Goal: Complete application form

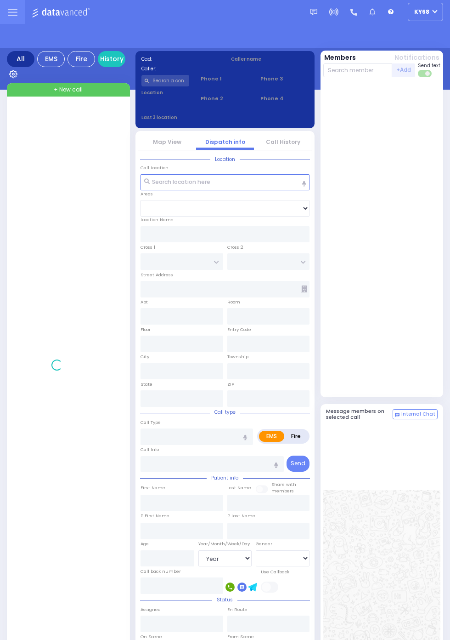
select select "Year"
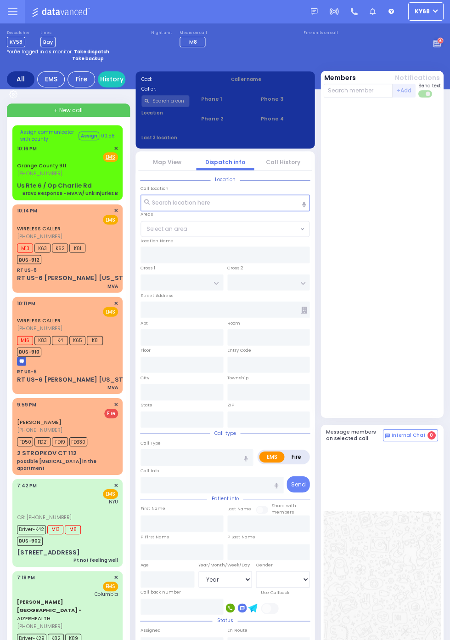
click at [21, 336] on span "M16" at bounding box center [25, 340] width 16 height 9
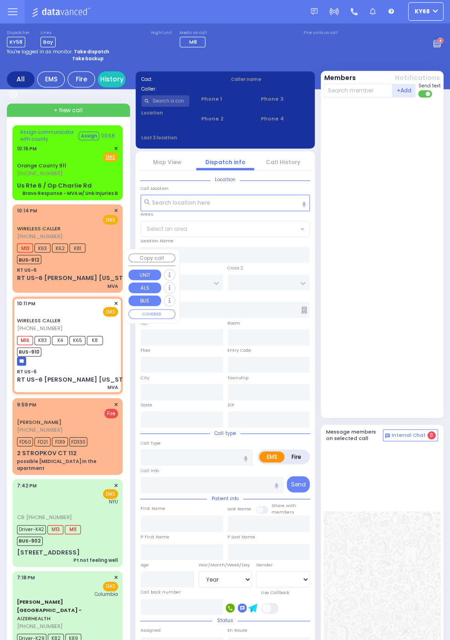
select select
type input "MVA"
radio input "true"
select select
type input "22:11"
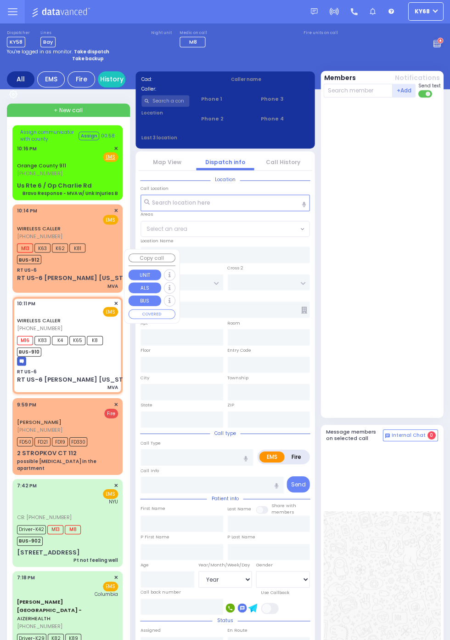
type input "22:13"
type input "RT US-6"
type input "ROUTE 6"
type input "RT US-6 [PERSON_NAME] [US_STATE]"
type input "Harriman"
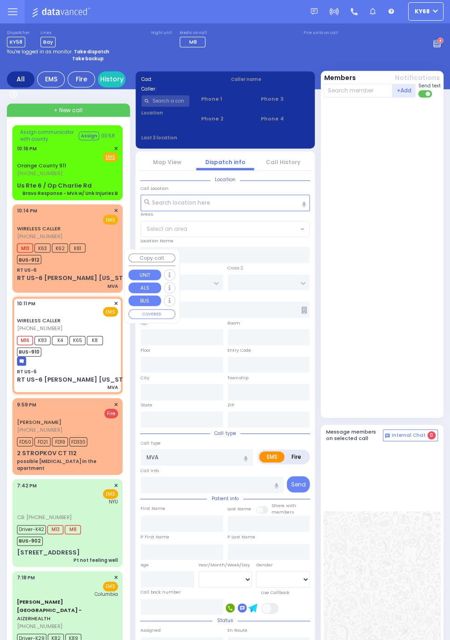
type input "[US_STATE]"
type input "10926"
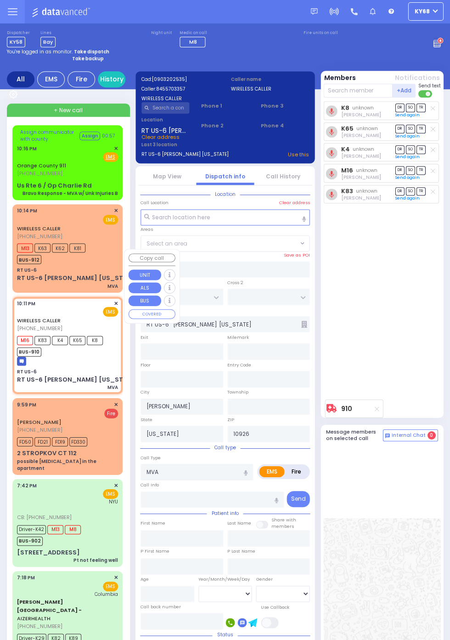
select select "MONROE"
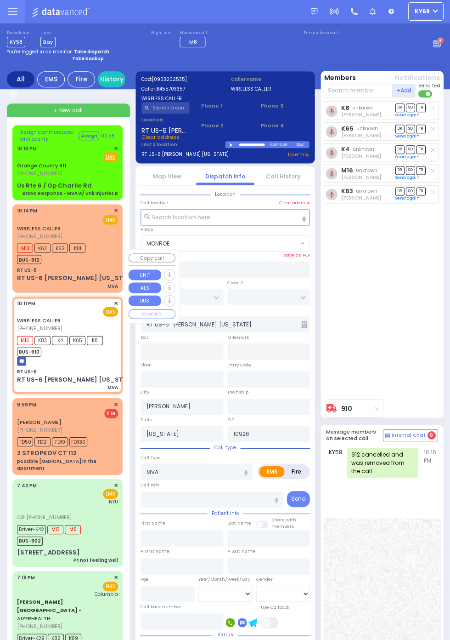
click at [400, 315] on div "K8 unknown Moshe Greenfeld DR SO TR Sending text" at bounding box center [382, 249] width 119 height 294
click at [21, 251] on span "M13" at bounding box center [25, 248] width 16 height 9
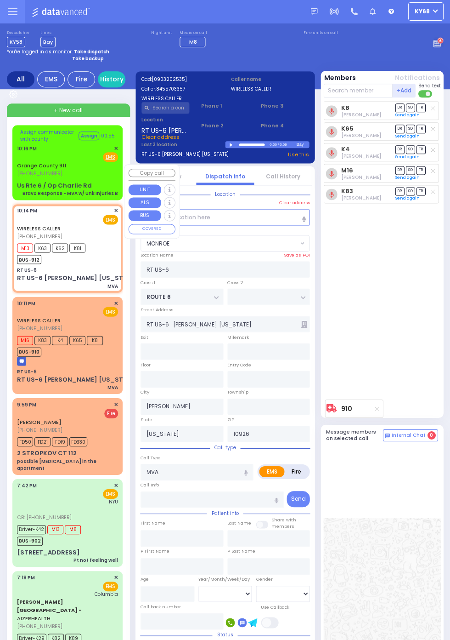
select select
radio input "true"
select select
type input "22:14"
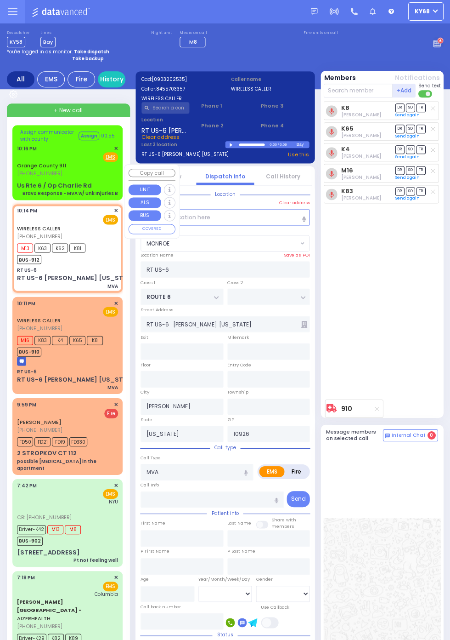
select select "MONROE"
click at [414, 318] on div "M13 unknown Levy Friedman DR SO TR Sending text" at bounding box center [382, 249] width 119 height 294
click at [17, 357] on img at bounding box center [21, 361] width 9 height 9
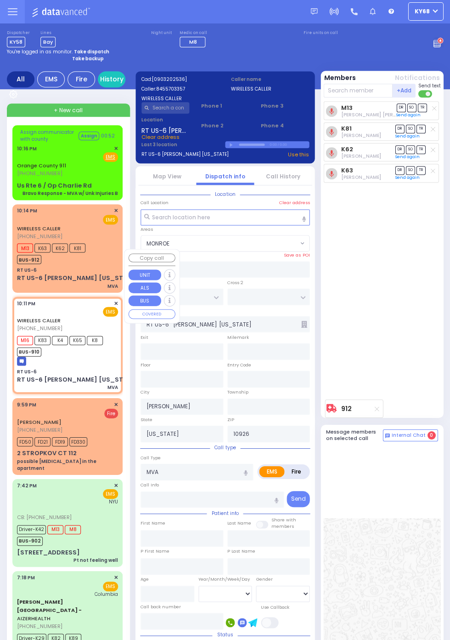
select select
radio input "true"
select select
type input "22:11"
type input "22:13"
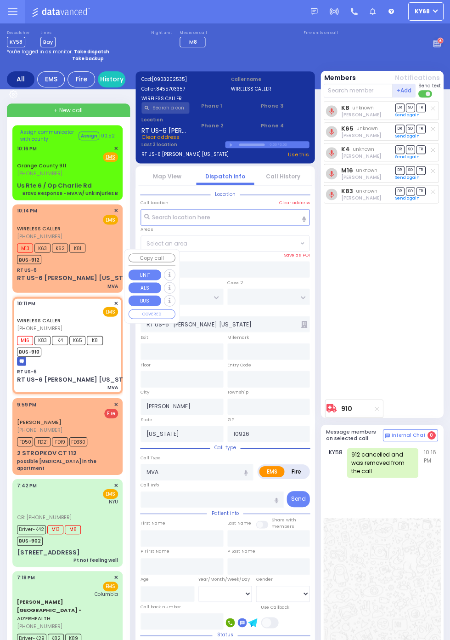
select select "MONROE"
click at [412, 308] on div "K8 unknown Moshe Greenfeld DR SO TR Sending text" at bounding box center [382, 249] width 119 height 294
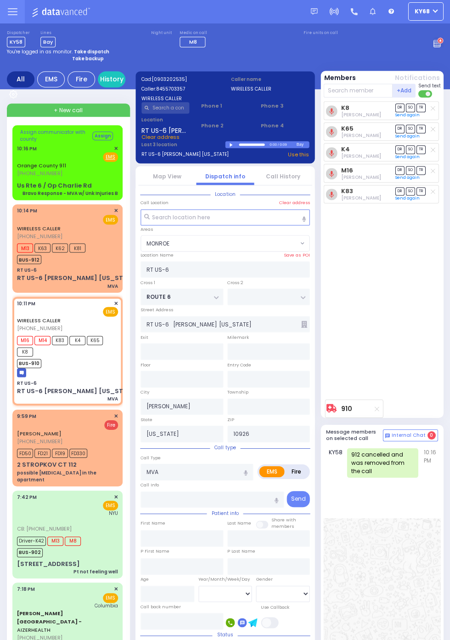
select select
radio input "true"
select select
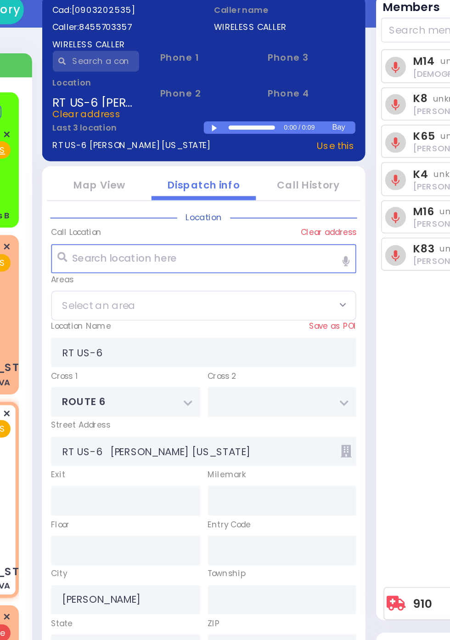
select select "MONROE"
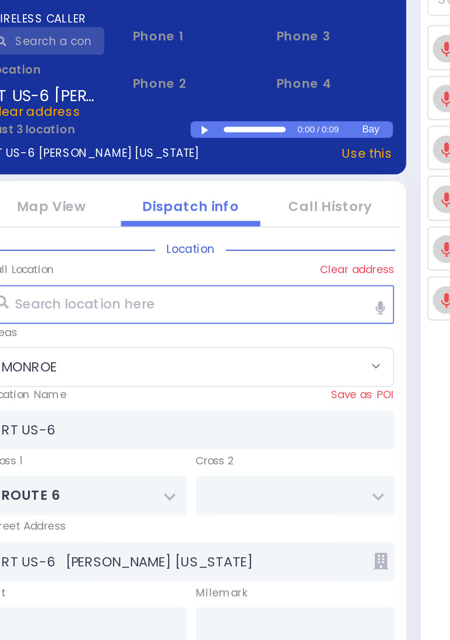
scroll to position [0, 0]
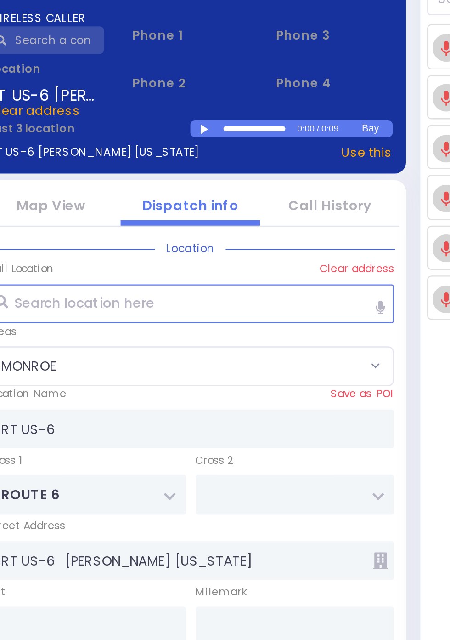
click at [231, 145] on div at bounding box center [232, 145] width 5 height 4
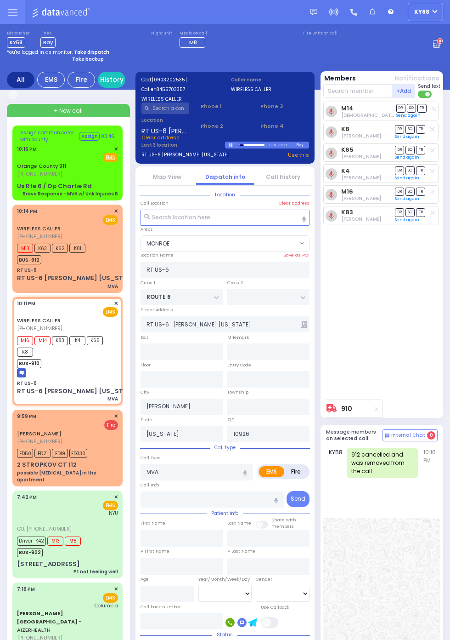
scroll to position [0, 0]
click at [31, 324] on span "[PHONE_NUMBER]" at bounding box center [39, 327] width 45 height 7
select select
radio input "true"
select select
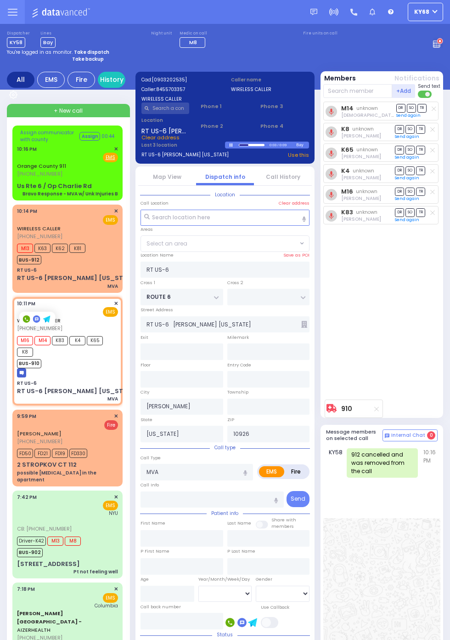
select select "MONROE"
click at [49, 322] on icon at bounding box center [46, 318] width 7 height 7
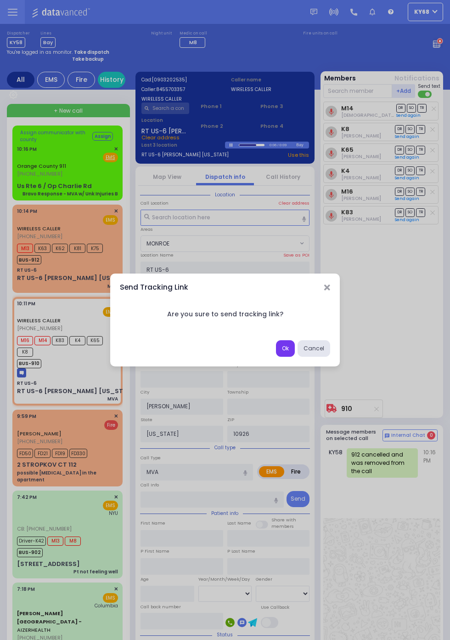
click at [295, 357] on button "Ok" at bounding box center [285, 348] width 19 height 17
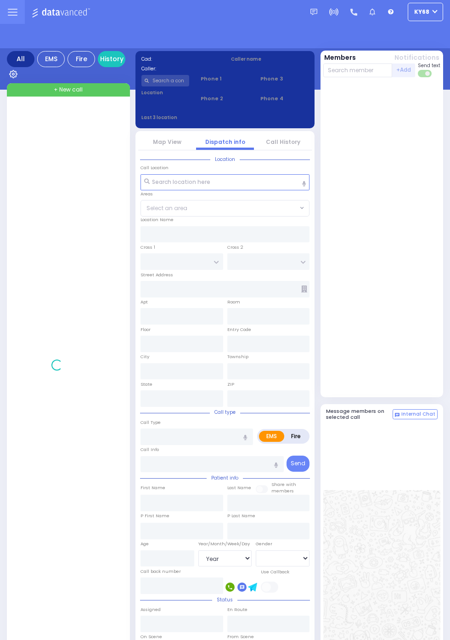
select select "Year"
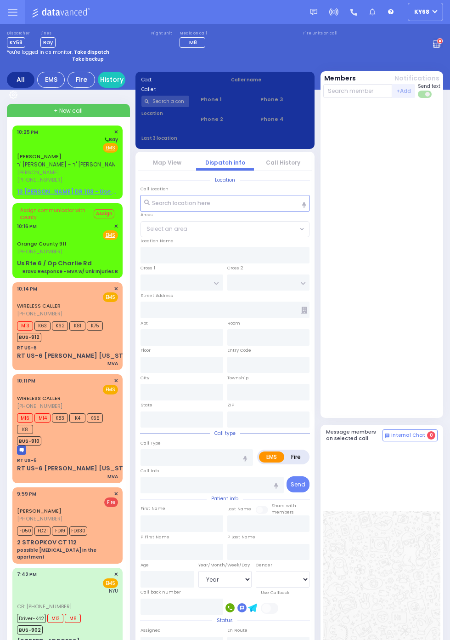
select select "Year"
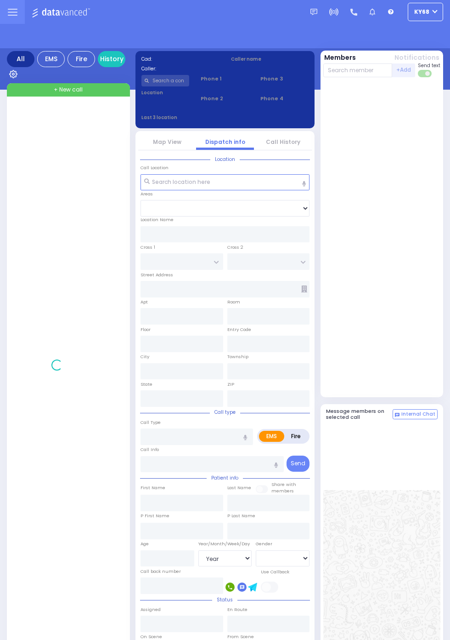
select select "Year"
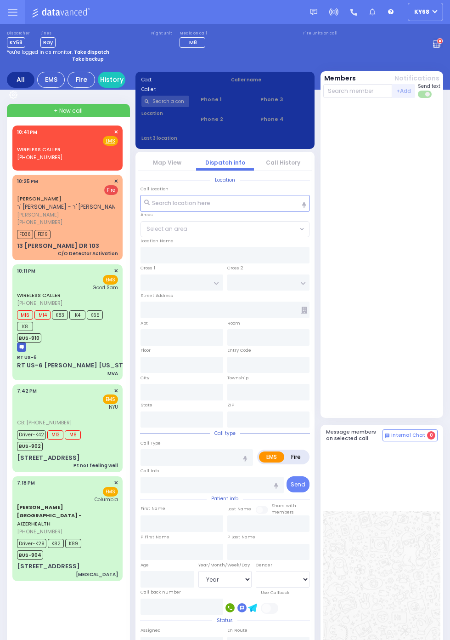
click at [17, 217] on span "[PERSON_NAME]" at bounding box center [69, 215] width 105 height 8
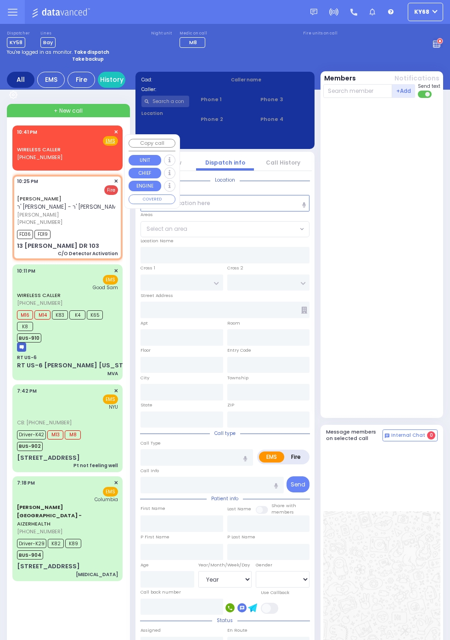
select select
type input "C/O Detector Activation"
radio input "false"
radio input "true"
type input "JOEL ZVI"
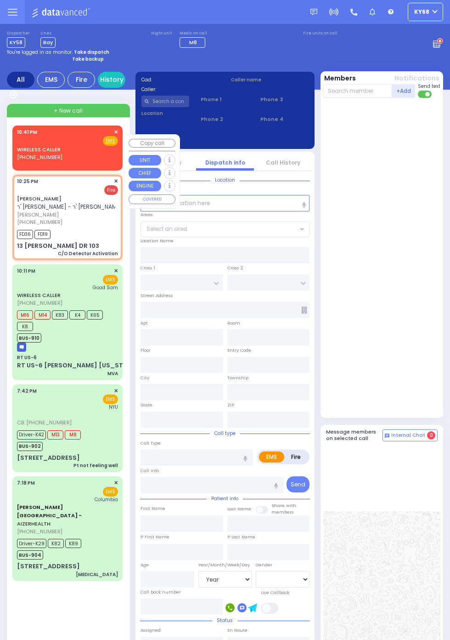
type input "HERMAN"
select select
type input "22:25"
type input "22:27"
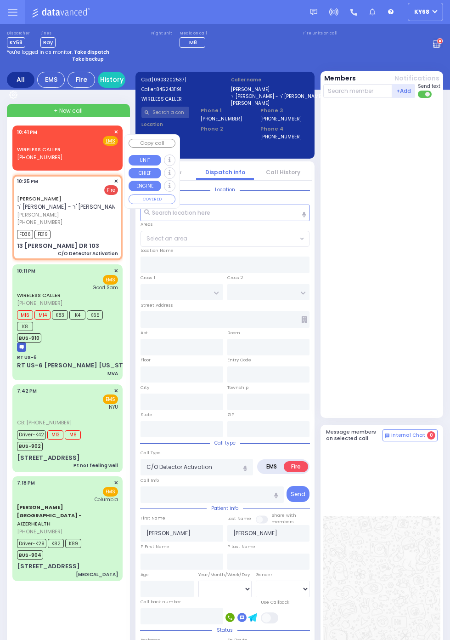
type input "KAHAN DR"
type input "GETZIL BERGER BLVD"
type input "13 ISRAEL ZUPNICK DR"
type input "103"
type input "Monroe"
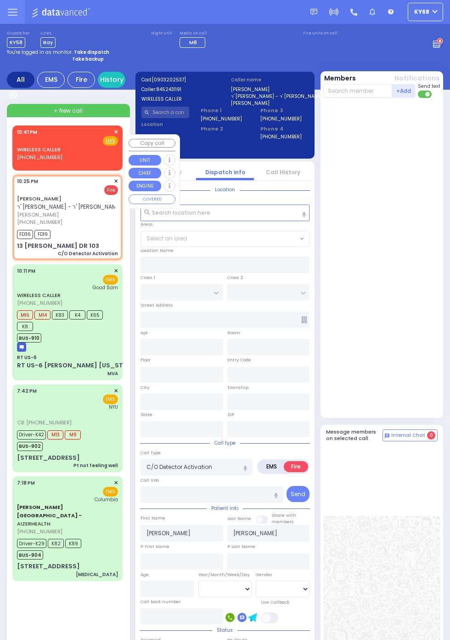
type input "[US_STATE]"
type input "10950"
select select "SECTION 4"
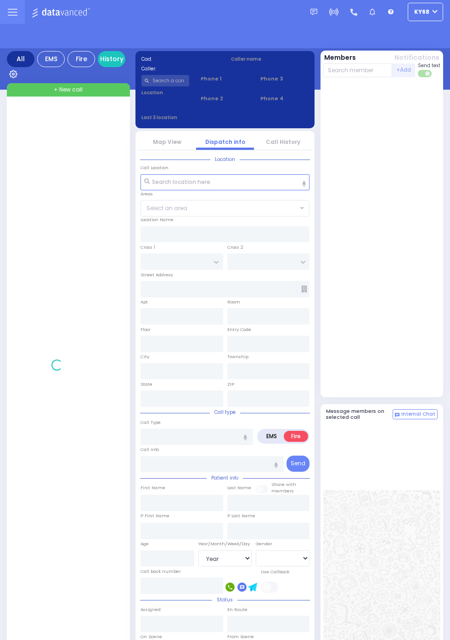
select select "Year"
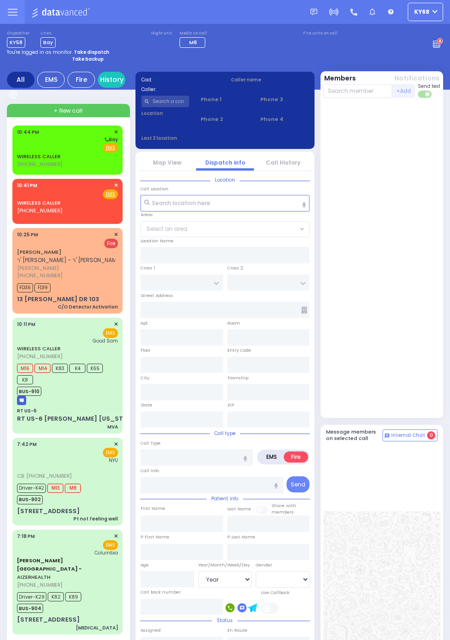
click at [17, 153] on link "WIRELESS CALLER" at bounding box center [39, 156] width 44 height 7
select select
radio input "true"
select select
type input "22:44"
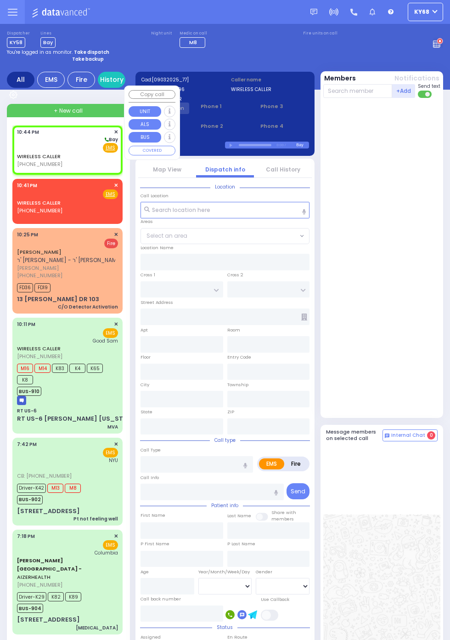
click at [430, 170] on div at bounding box center [382, 258] width 119 height 312
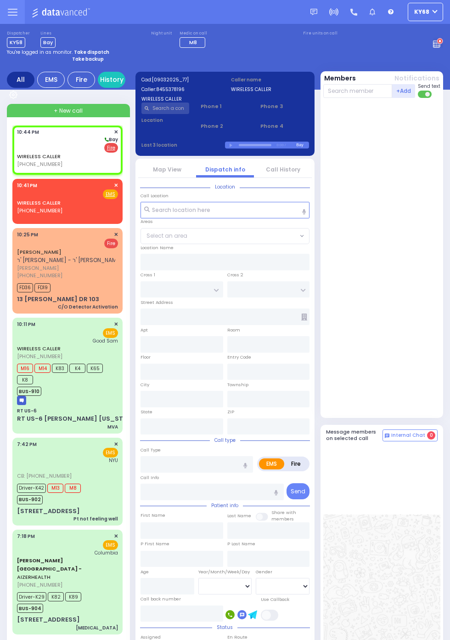
select select
radio input "false"
radio input "true"
select select
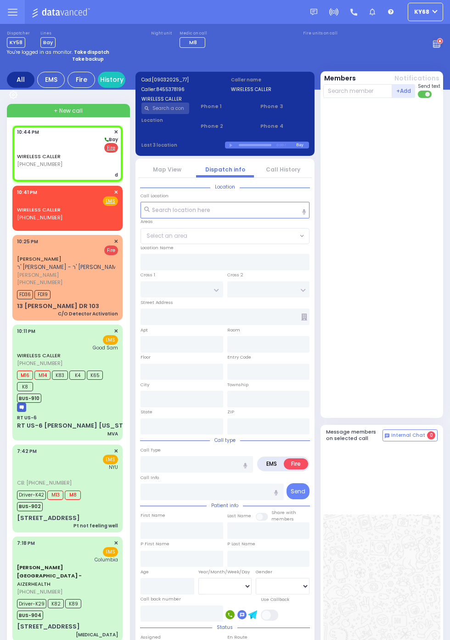
select select
type input "d"
radio input "true"
select select
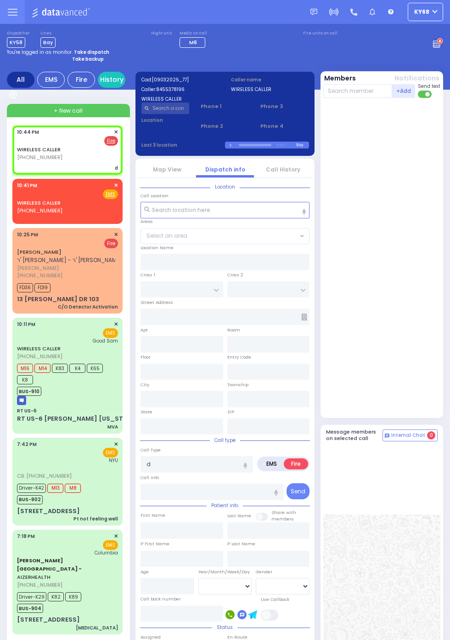
select select
radio input "true"
select select
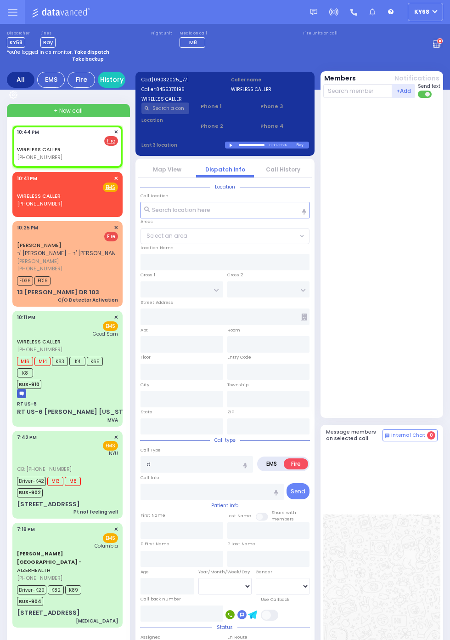
select select
radio input "true"
select select
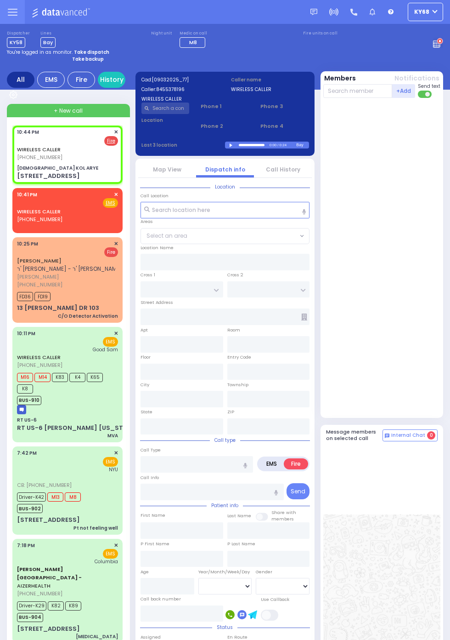
select select
radio input "true"
select select
type input "YESHIVA KOL ARYE"
type input "KARLSBURG RD"
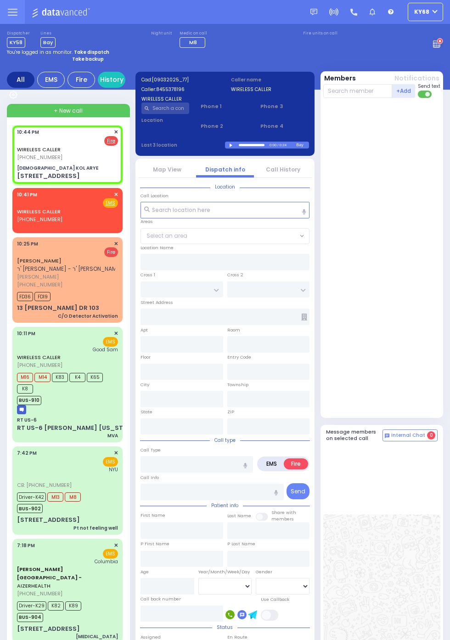
type input "CHEVRON RD"
type input "168 Seven Springs Mountain Rd"
type input "Monroe"
type input "New York"
type input "10950"
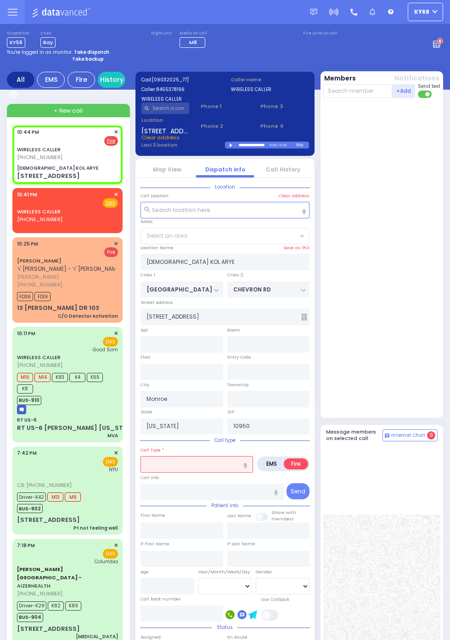
select select "SECTION 5"
select select
type input "dumpster fire"
radio input "true"
select select
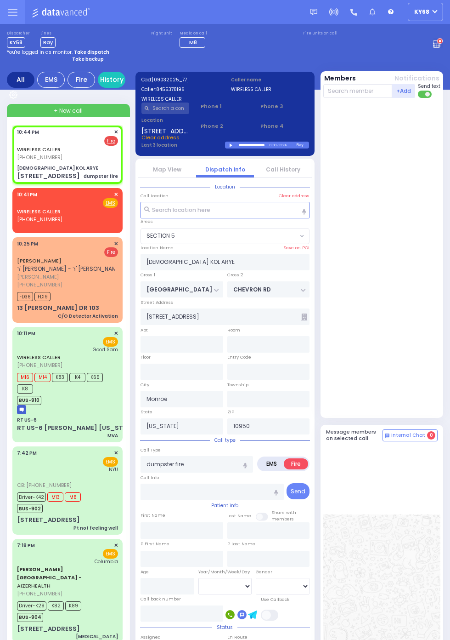
select select "SECTION 5"
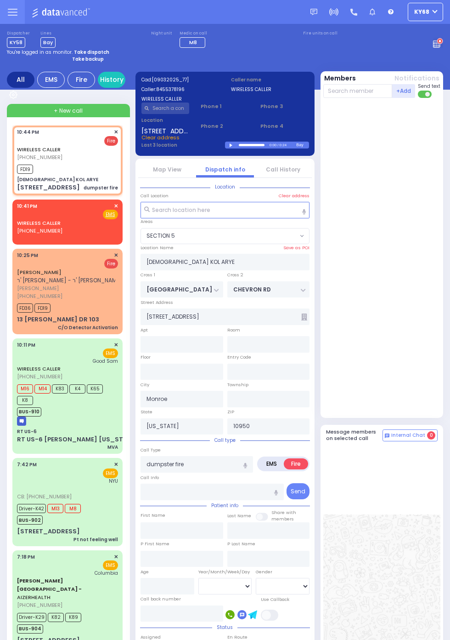
select select
radio input "true"
select select
type input "22:45"
select select "SECTION 5"
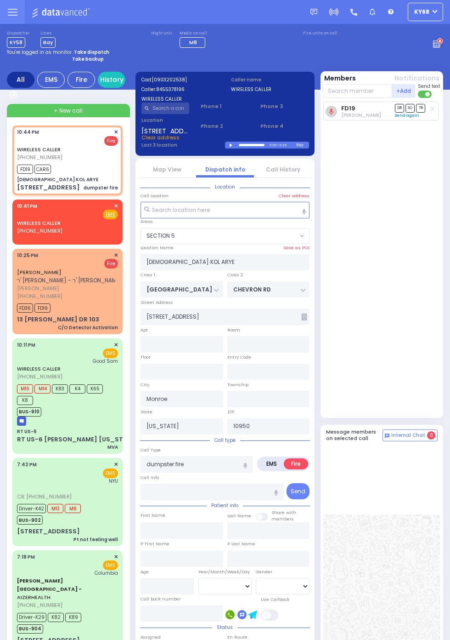
select select
radio input "true"
select select
select select "SECTION 5"
select select
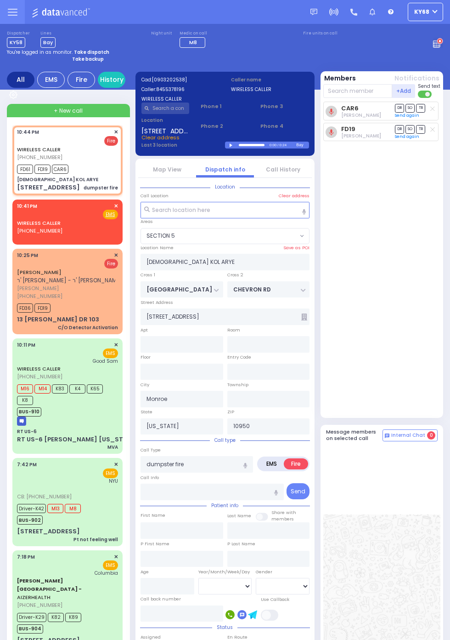
radio input "true"
select select
select select "SECTION 5"
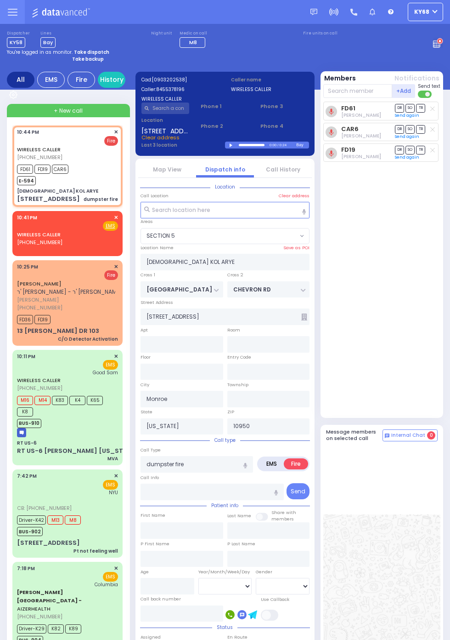
select select
radio input "true"
select select
select select "SECTION 5"
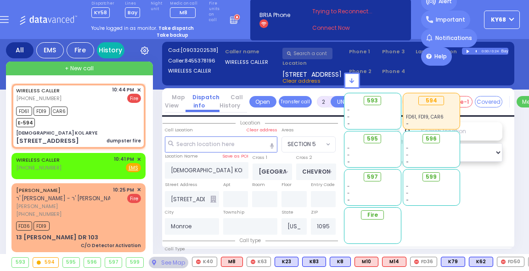
click at [115, 54] on link "History" at bounding box center [111, 50] width 28 height 16
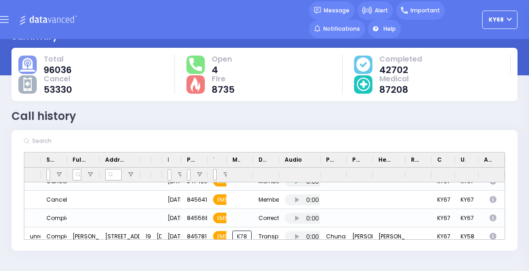
scroll to position [420, 0]
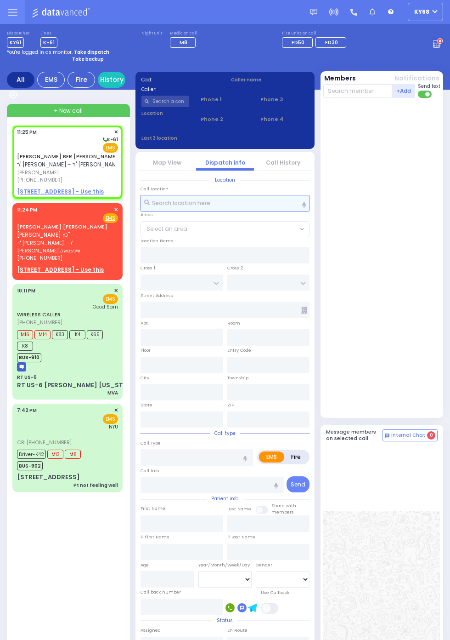
select select
radio input "true"
type input "MOSHE BER"
type input "SCHWARTZ"
select select
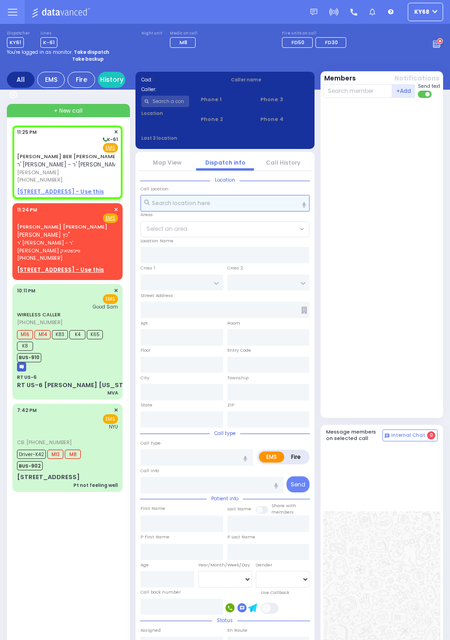
type input "23:25"
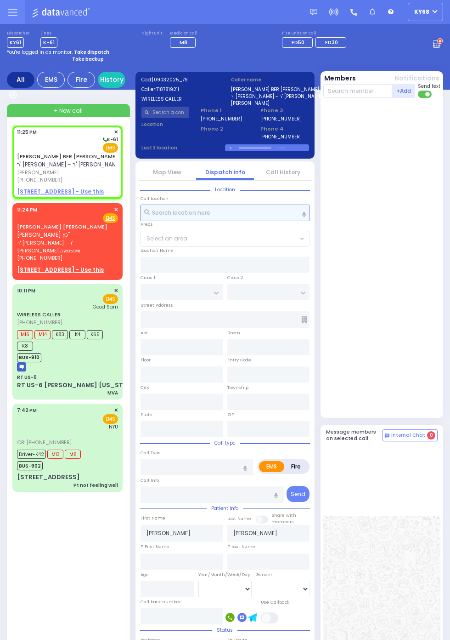
select select
radio input "true"
select select
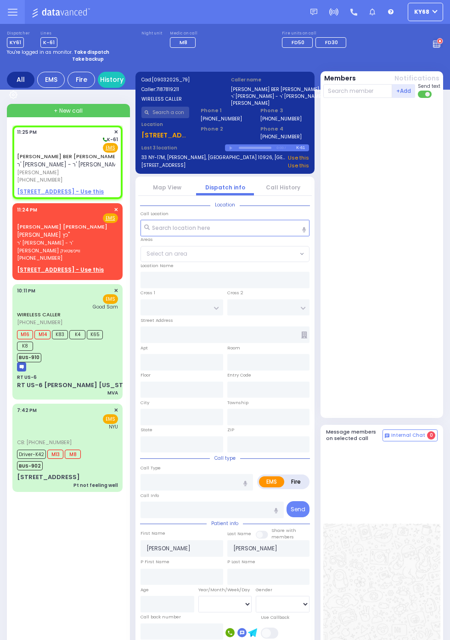
click at [78, 57] on strong "Take backup" at bounding box center [88, 59] width 32 height 7
select select "12"
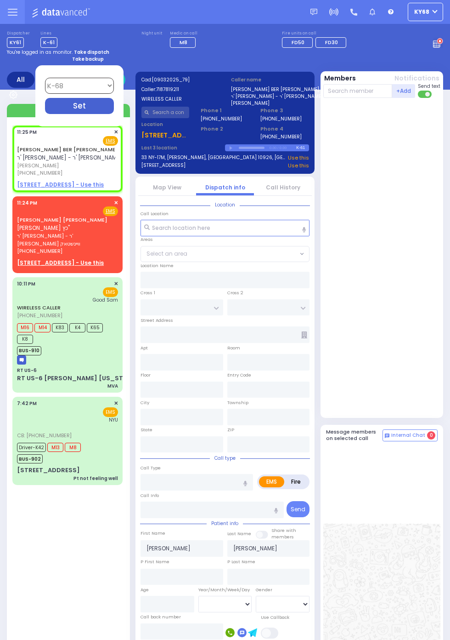
select select
radio input "true"
select select
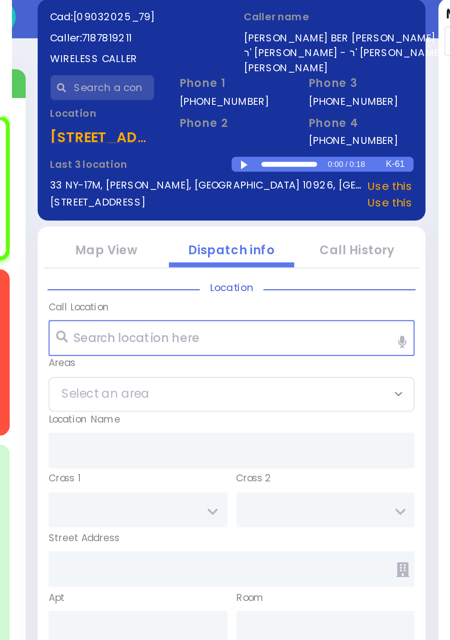
click at [231, 149] on div at bounding box center [232, 148] width 5 height 4
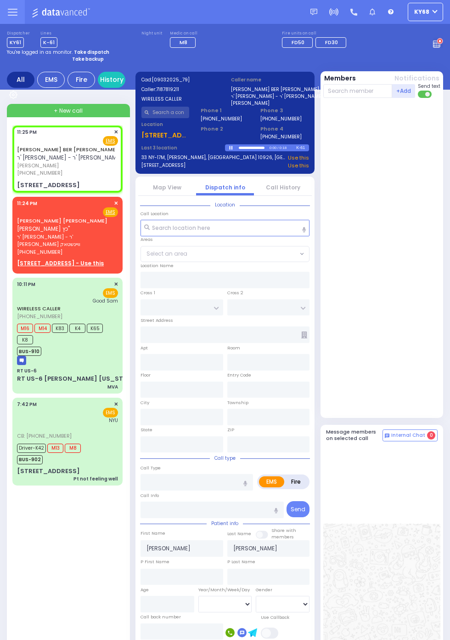
select select
radio input "true"
select select
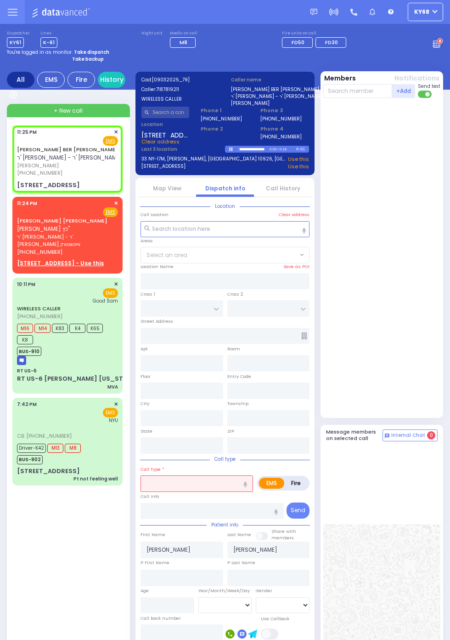
type input "S.M. ROSMER RD"
type input "BEER SHAVA ST"
type input "5 BEER SHAVA ST"
type input "403"
type input "Kiryas Joel"
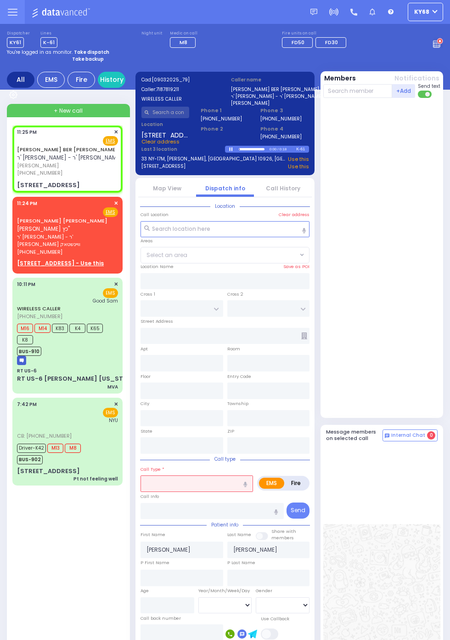
type input "New York"
type input "10950"
select select
type input "s"
radio input "false"
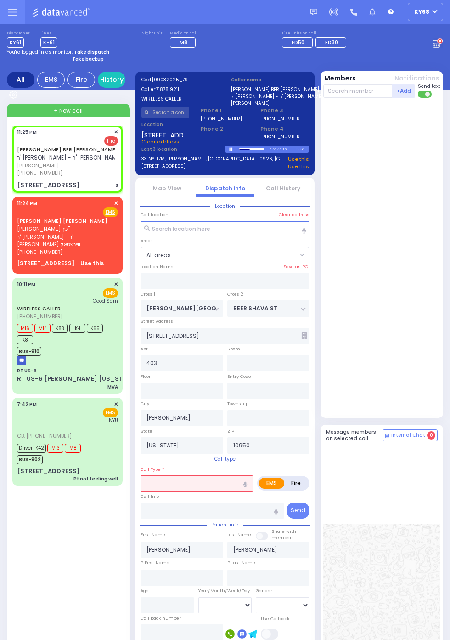
radio input "true"
select select
click at [82, 62] on strong "Take backup" at bounding box center [88, 59] width 32 height 7
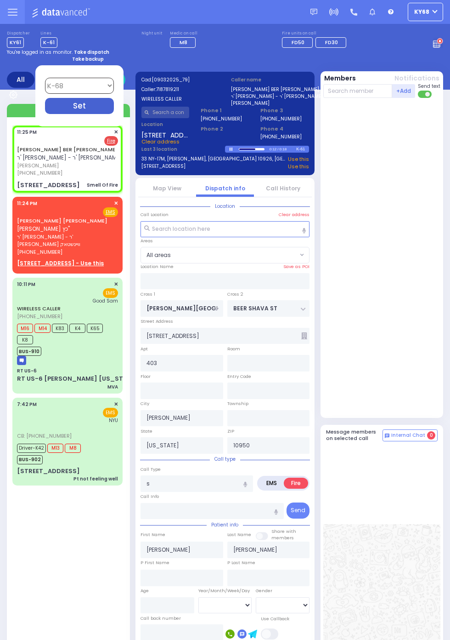
select select
type input "Smell Of Fire"
radio input "true"
select select
click at [423, 330] on div at bounding box center [382, 258] width 119 height 312
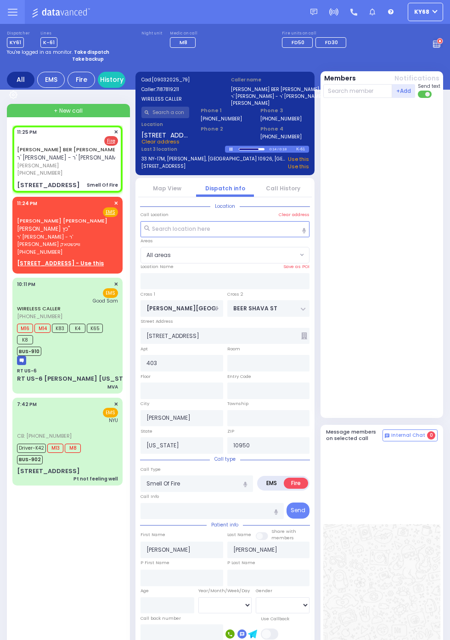
select select
radio input "true"
select select
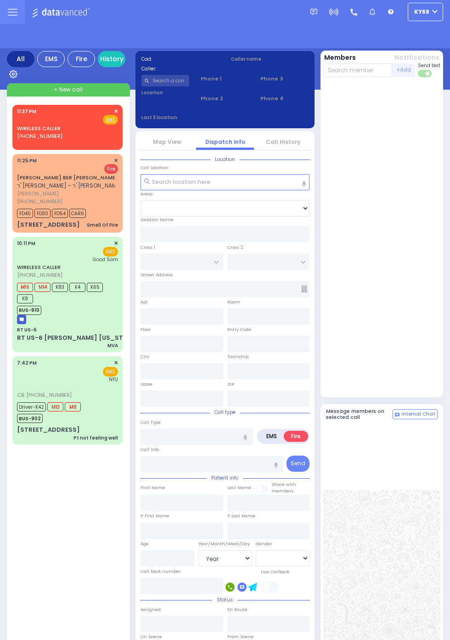
select select "Year"
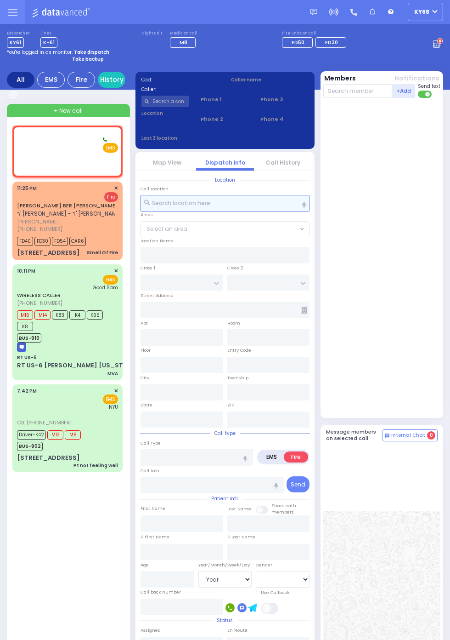
select select
radio input "true"
select select
type input "23:37"
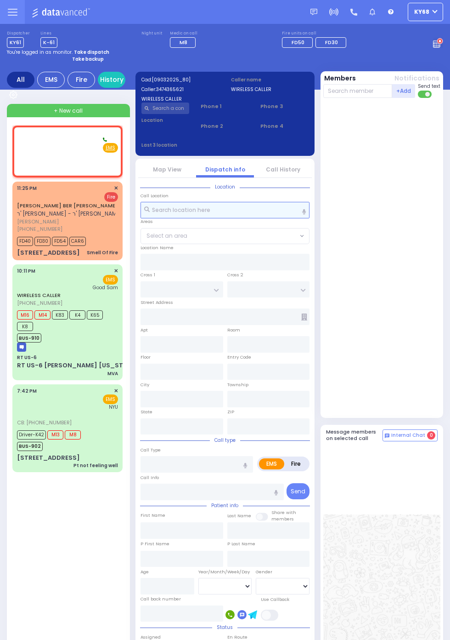
select select
radio input "true"
select select
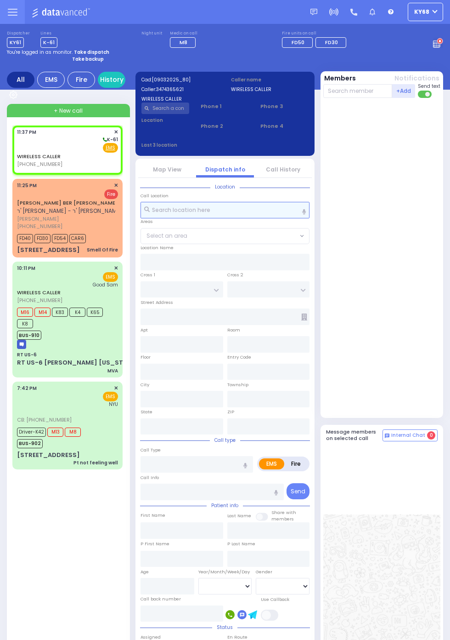
select select
radio input "true"
select select
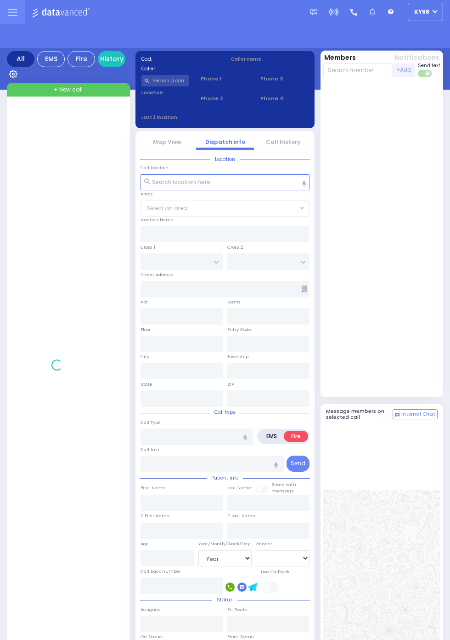
select select "Year"
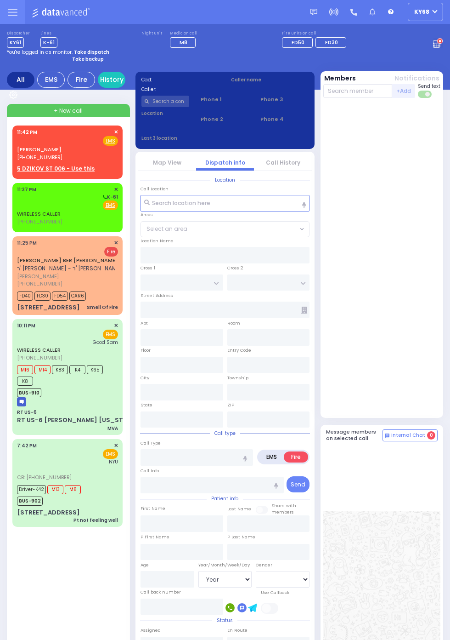
click at [14, 215] on div "WIRELESS CALLER (347) 436-5621 11:37 PM ✕ K-61 EMS" at bounding box center [67, 207] width 107 height 46
select select
radio input "true"
select select
type input "23:37"
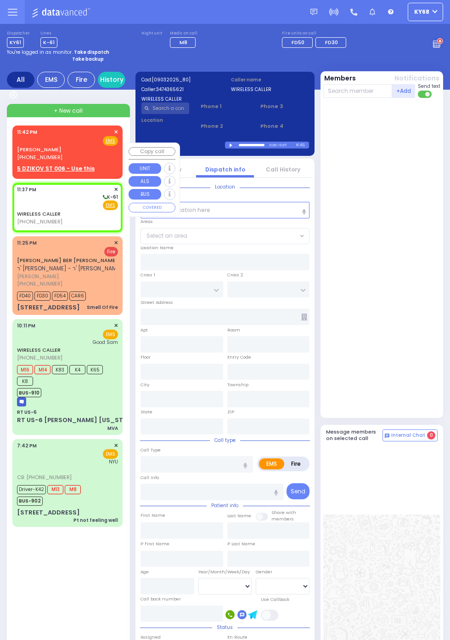
click at [399, 352] on div at bounding box center [382, 258] width 119 height 312
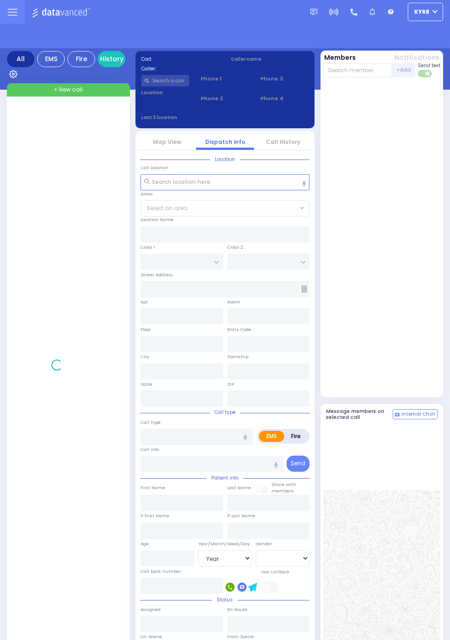
select select "Year"
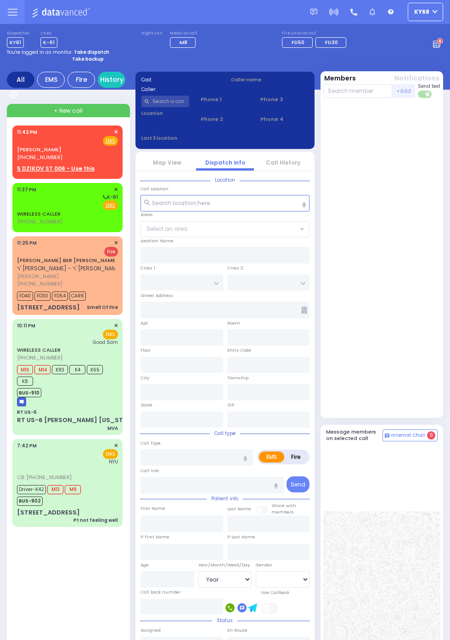
select select "Year"
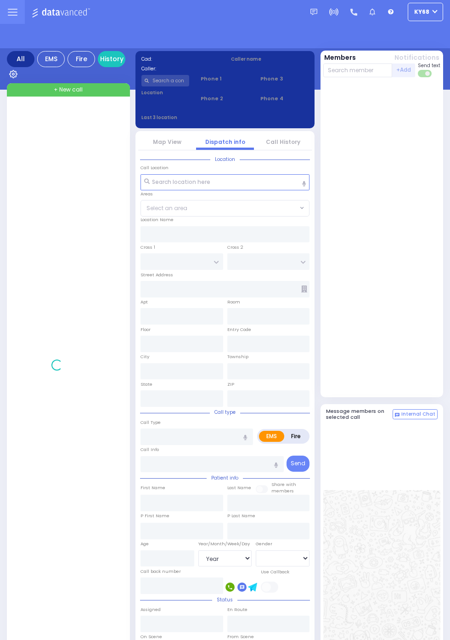
select select "Year"
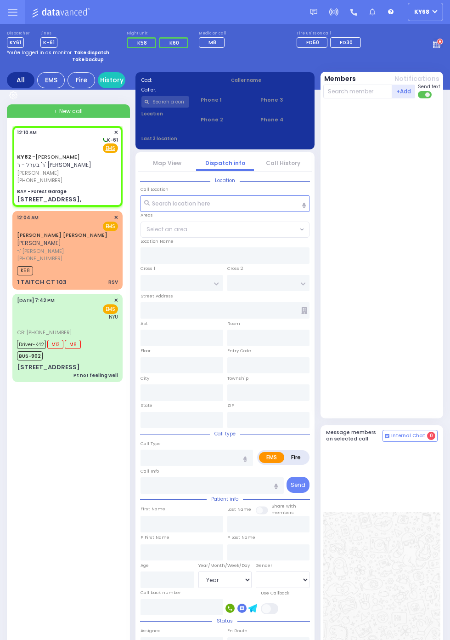
select select
radio input "true"
type input "[PERSON_NAME]"
type input "GRUNHUT"
select select
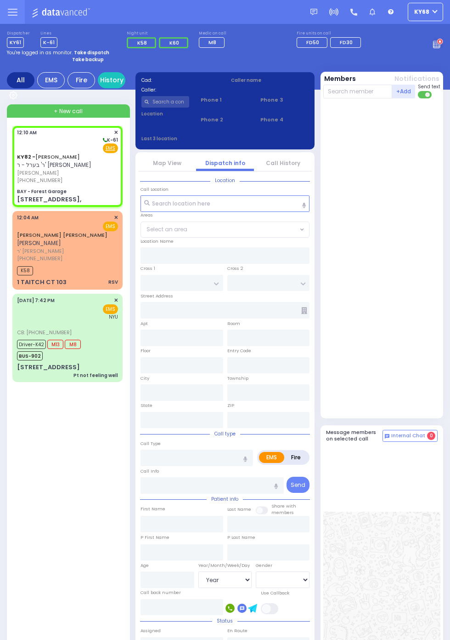
type input "00:10"
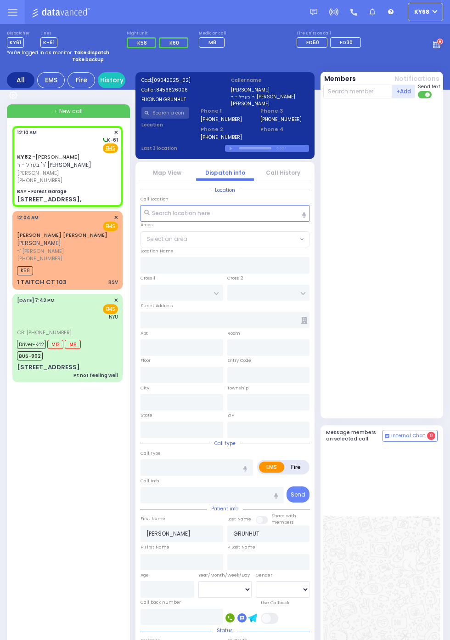
type input "BAY - Forest Garage"
type input "SANZ COURT"
type input "HAYES COURT"
type input "[STREET_ADDRESS],"
type input "Monroe"
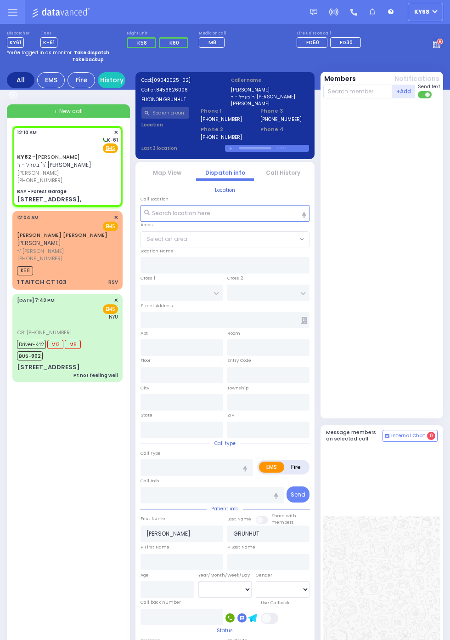
type input "[US_STATE]"
type input "10950"
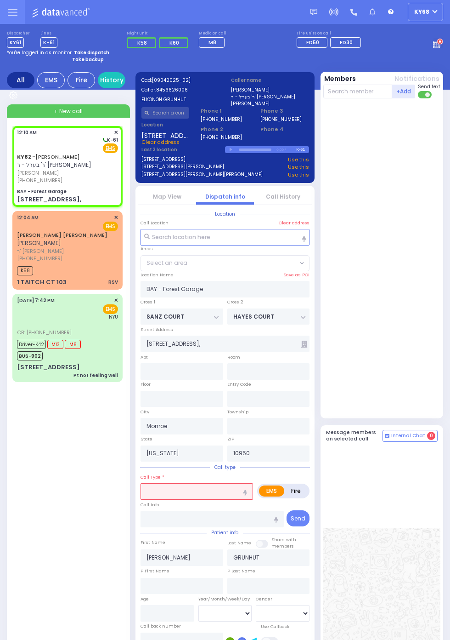
select select "SECTION 2"
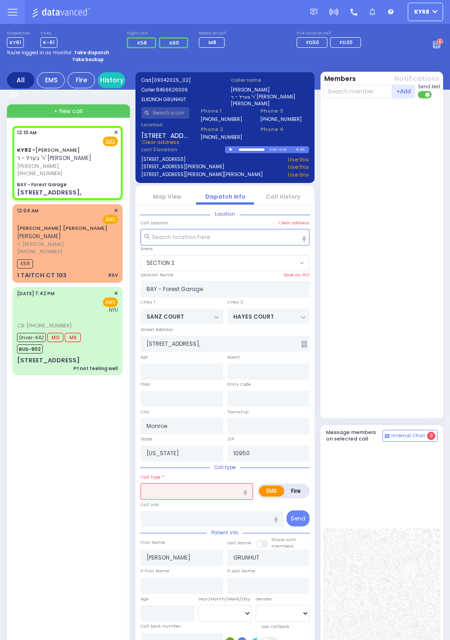
select select
radio input "true"
select select
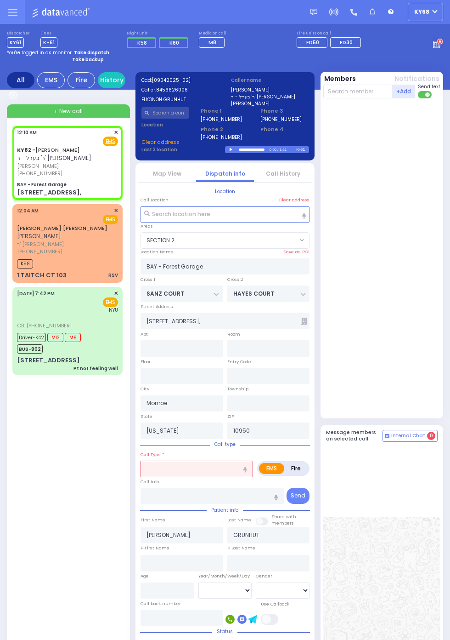
select select "SECTION 2"
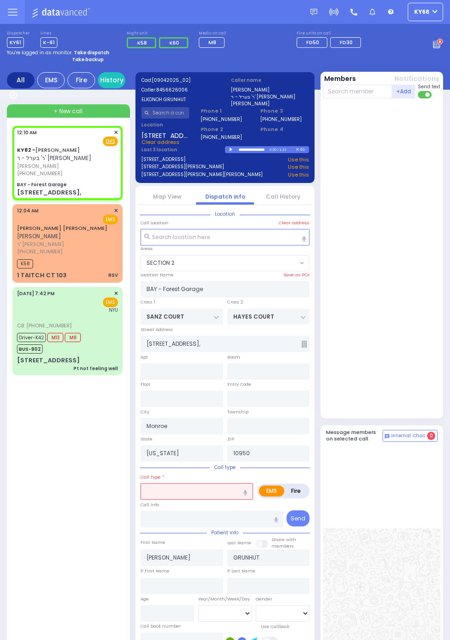
scroll to position [0, 0]
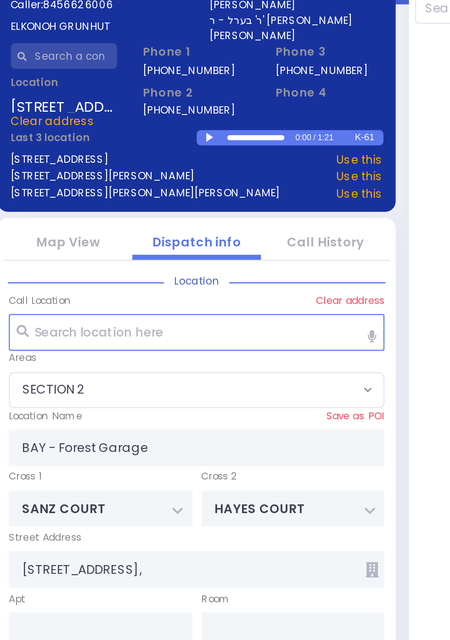
click at [232, 149] on div at bounding box center [232, 149] width 5 height 4
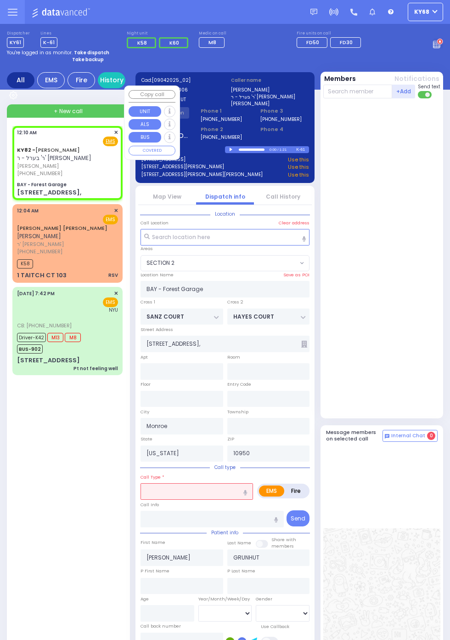
select select "SECTION 2"
select select
click at [440, 204] on div at bounding box center [382, 258] width 119 height 312
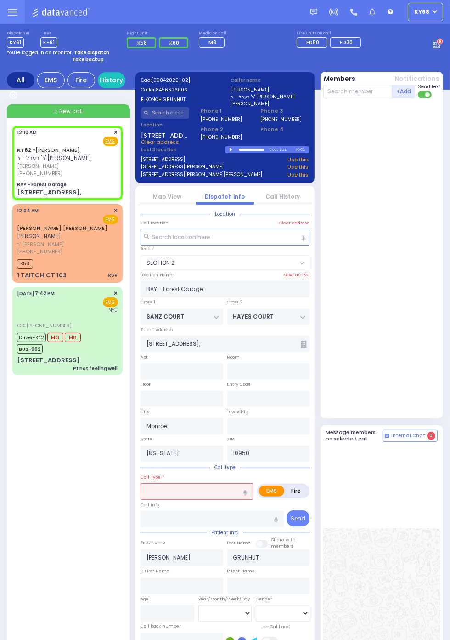
scroll to position [2, 0]
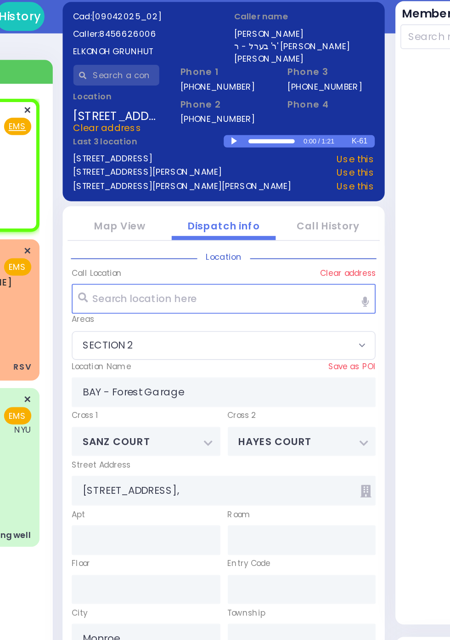
click at [234, 146] on div at bounding box center [232, 148] width 5 height 4
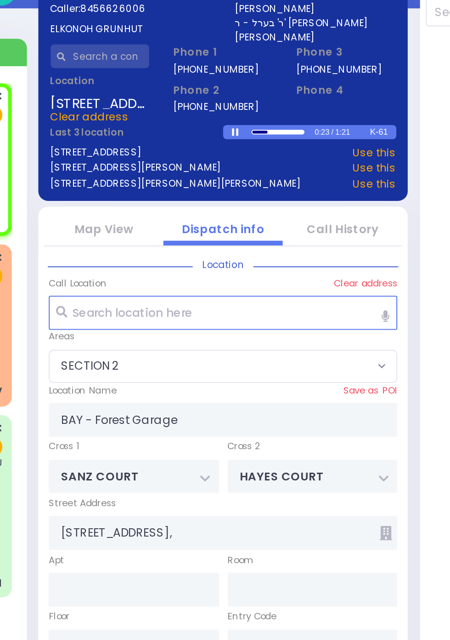
click at [235, 152] on div at bounding box center [232, 150] width 5 height 4
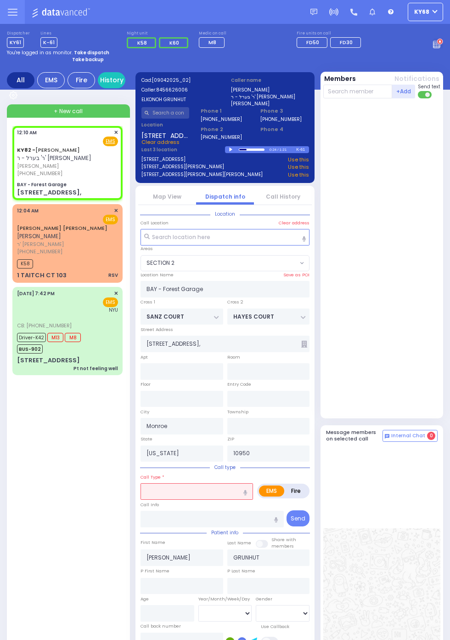
scroll to position [3, 0]
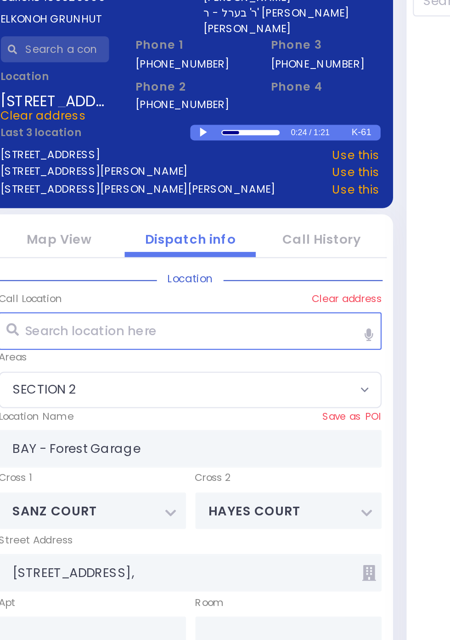
click at [231, 147] on div at bounding box center [232, 147] width 5 height 4
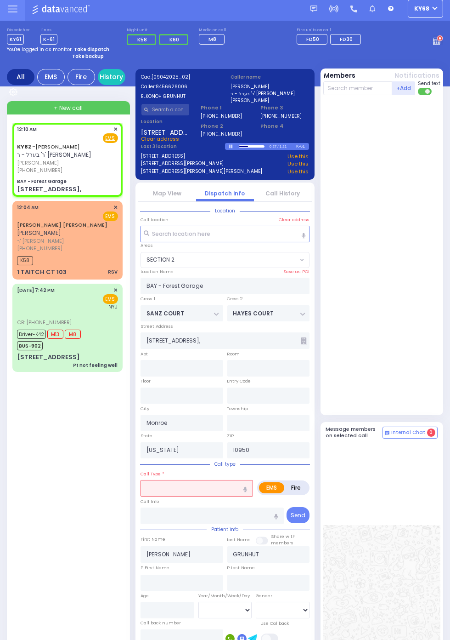
scroll to position [6, 0]
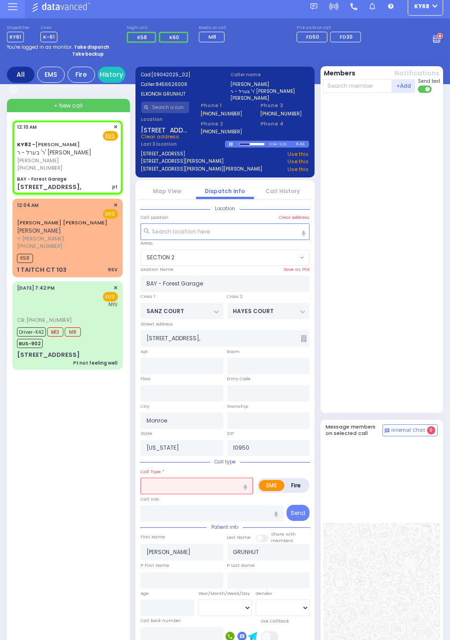
select select
type input "pt"
radio input "true"
select select
select select "SECTION 2"
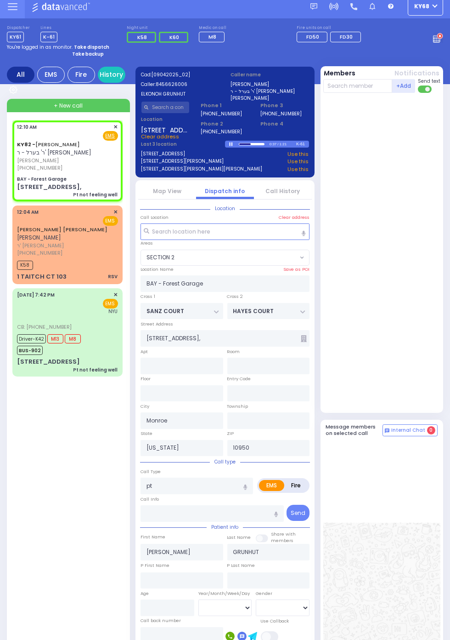
select select
type input "Pt not feeling well"
radio input "true"
select select
select select "SECTION 2"
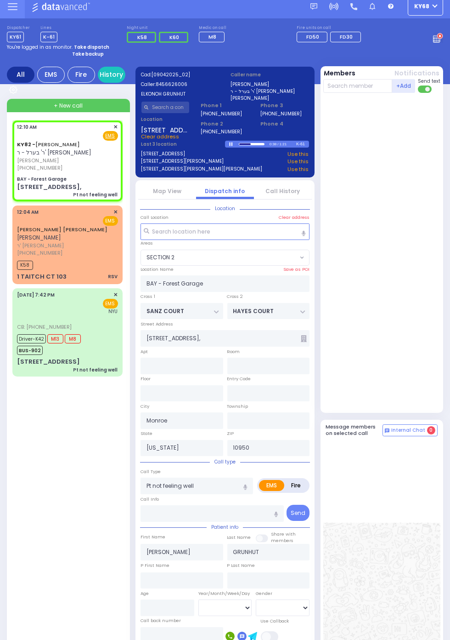
select select
radio input "true"
select select
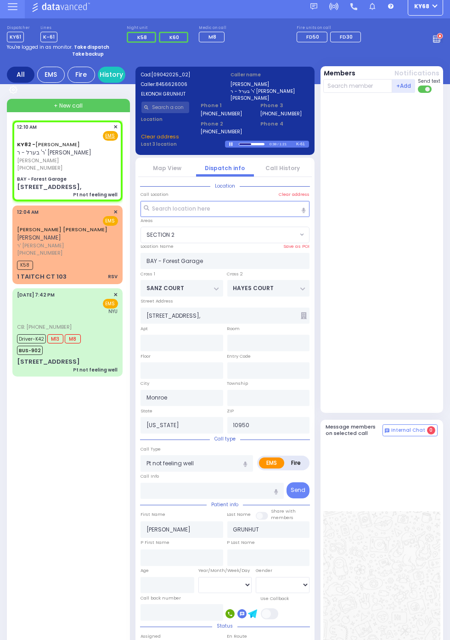
select select "SECTION 2"
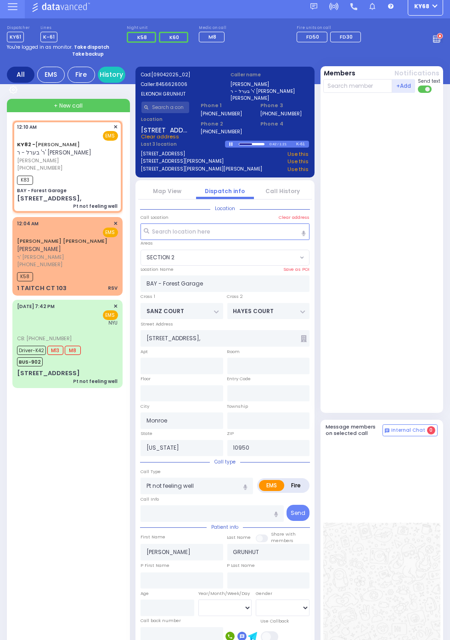
select select
radio input "true"
select select
type input "00:13"
select select "SECTION 2"
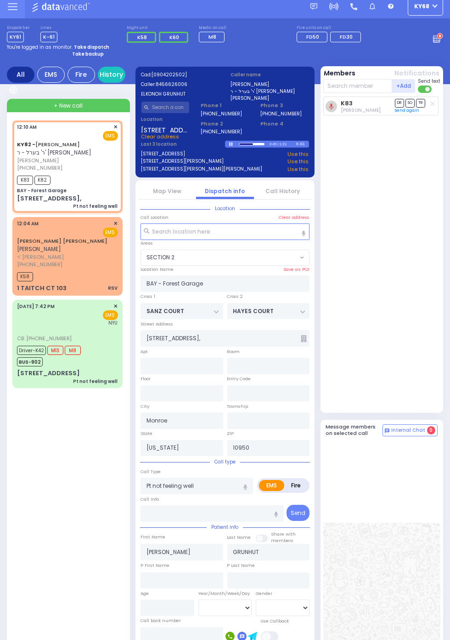
select select
radio input "true"
select select
select select "SECTION 2"
select select
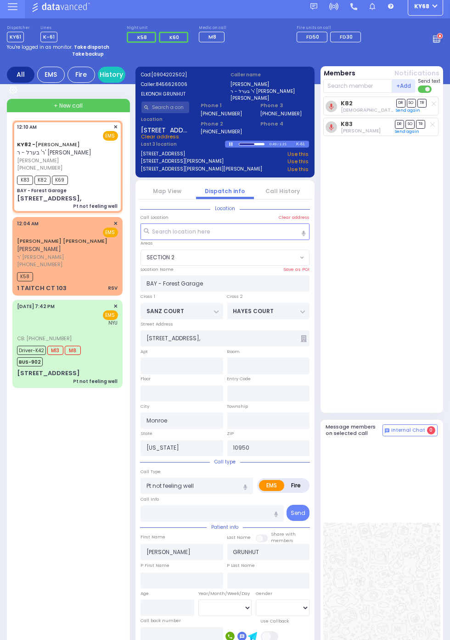
radio input "true"
select select
select select "SECTION 2"
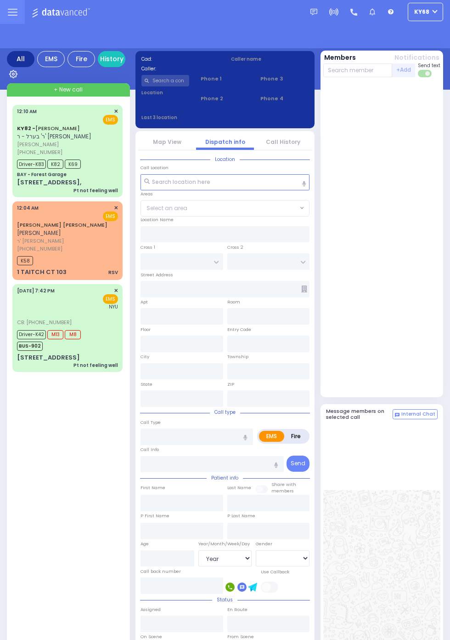
select select "Year"
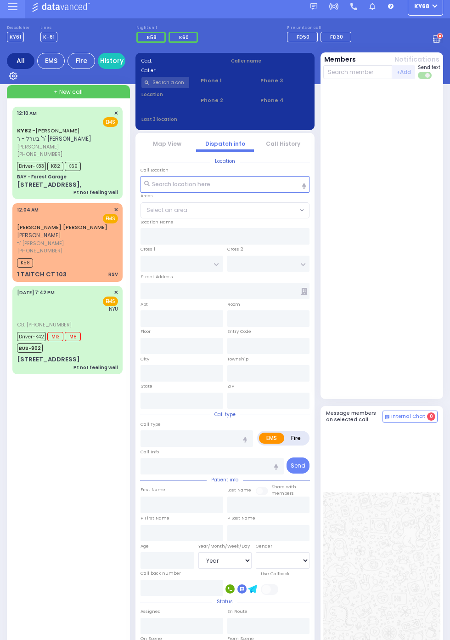
scroll to position [6, 0]
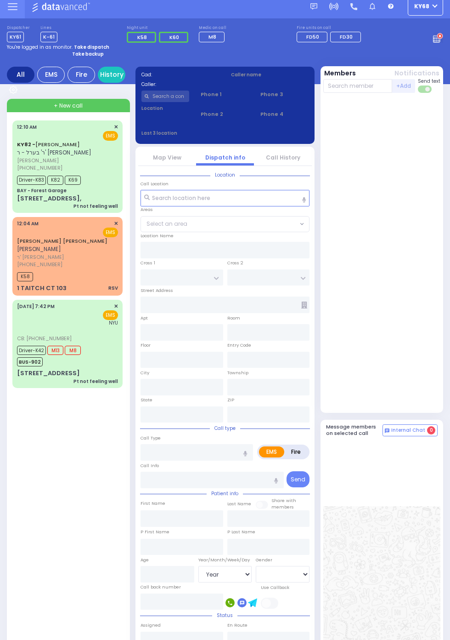
click at [36, 166] on span "[PHONE_NUMBER]" at bounding box center [39, 167] width 45 height 7
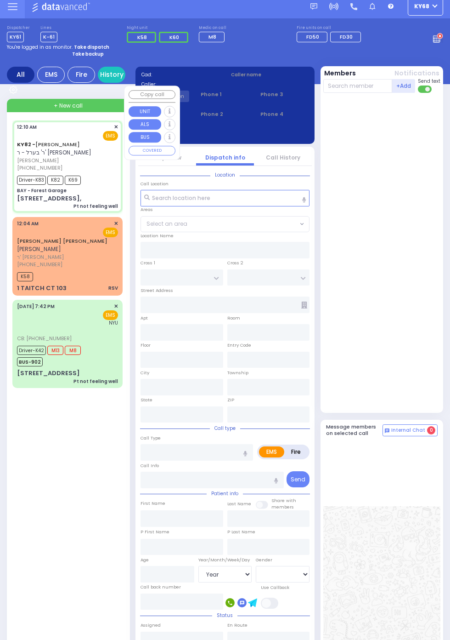
select select
type input "Pt not feeling well"
radio input "true"
type input "[PERSON_NAME]"
type input "GRUNHUT"
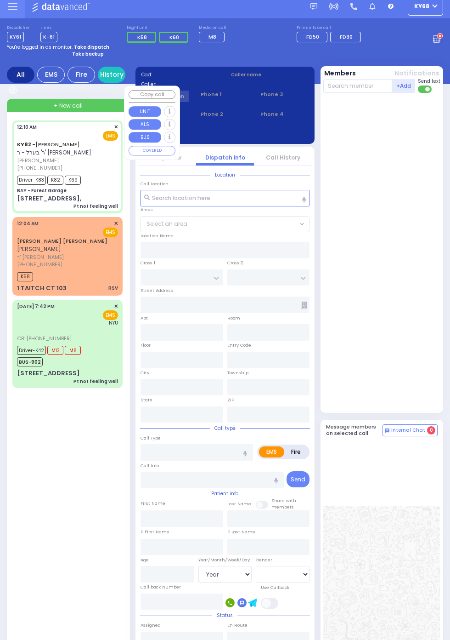
type input "Unknown"
select select "Year"
type input "00:10"
type input "00:13"
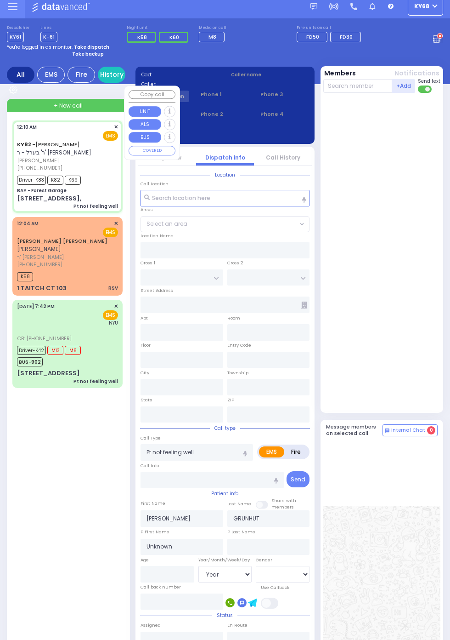
type input "00:15"
type input "00:18"
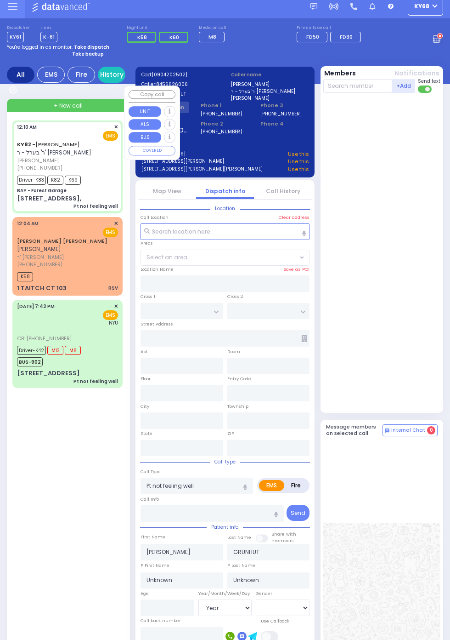
type input "BAY - Forest Garage"
type input "SANZ COURT"
type input "HAYES COURT"
type input "[STREET_ADDRESS],"
type input "Monroe"
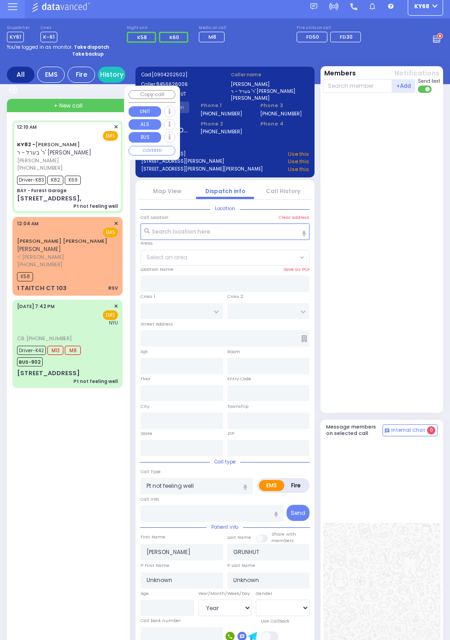
type input "[US_STATE]"
type input "10950"
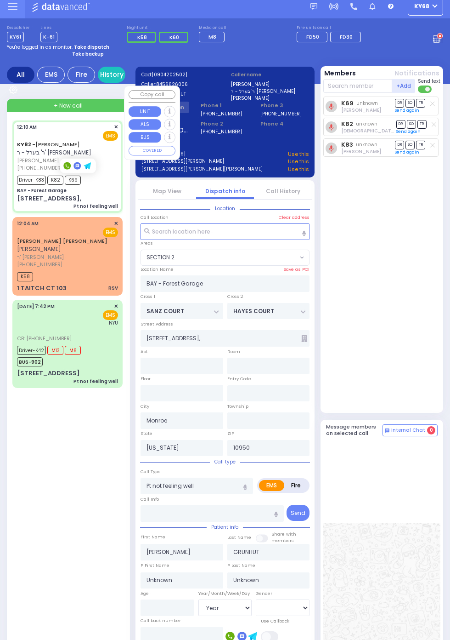
select select "SECTION 2"
click at [438, 380] on div "K69 unknown [PERSON_NAME] DR SO TR K82 DR" at bounding box center [382, 252] width 119 height 312
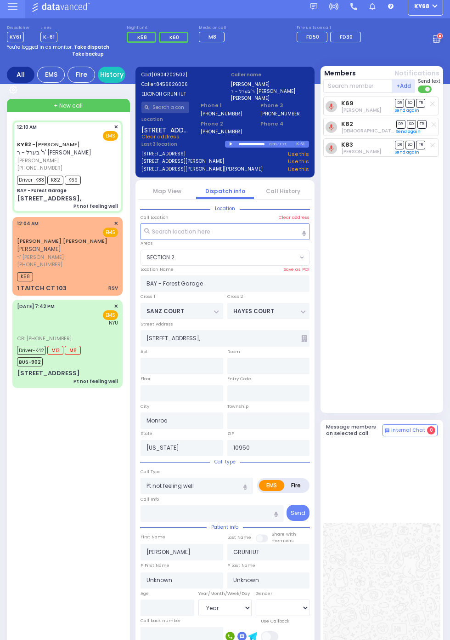
select select
radio input "true"
type input "Elkonoh"
type input "Grunhut"
type input "34"
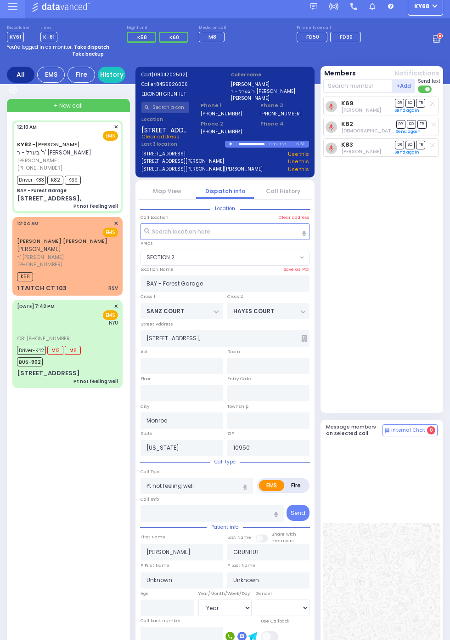
select select "Year"
select select "[DEMOGRAPHIC_DATA]"
select select "SECTION 2"
select select
radio input "true"
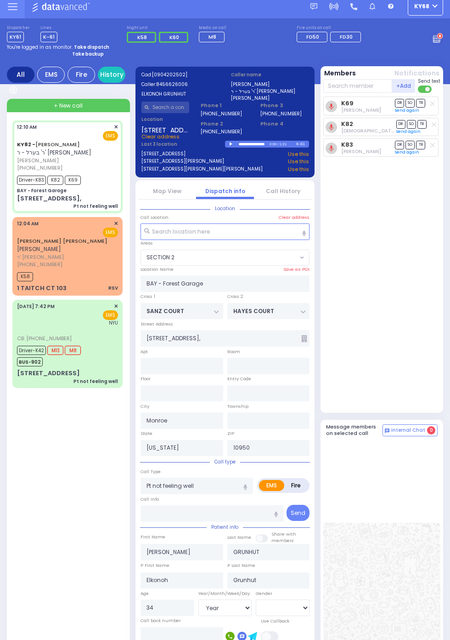
select select "Year"
select select "[DEMOGRAPHIC_DATA]"
select select "SECTION 2"
select select
radio input "true"
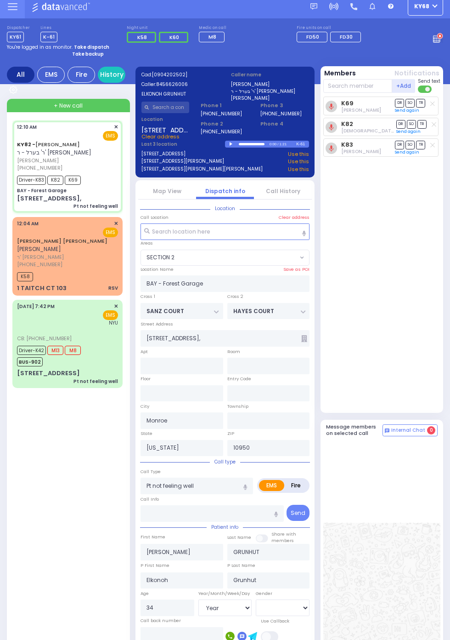
select select "Year"
select select "[DEMOGRAPHIC_DATA]"
select select "SECTION 2"
select select
radio input "true"
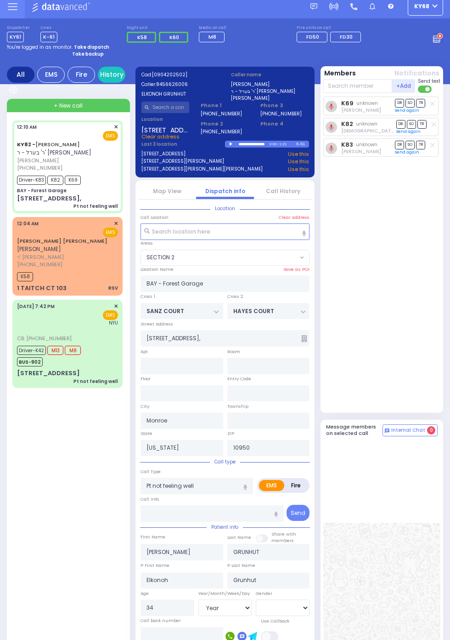
select select "Year"
select select "[DEMOGRAPHIC_DATA]"
select select "SECTION 2"
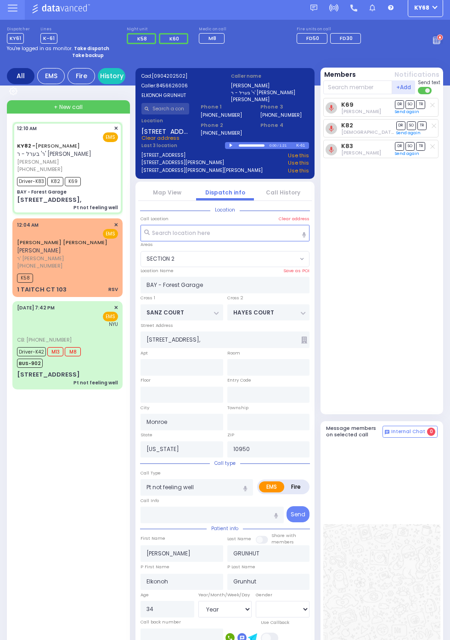
scroll to position [0, 0]
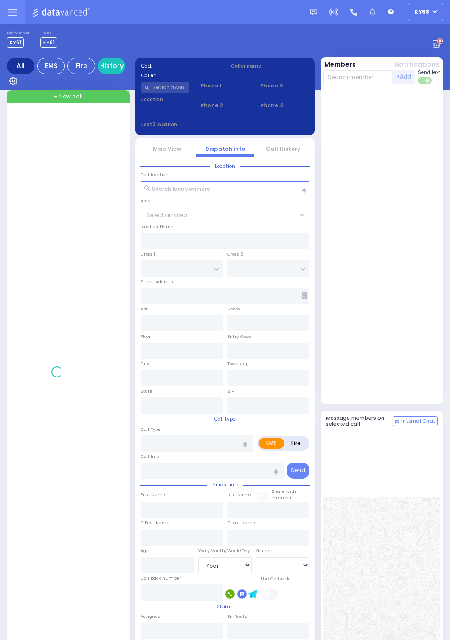
select select "Year"
select select "[DEMOGRAPHIC_DATA]"
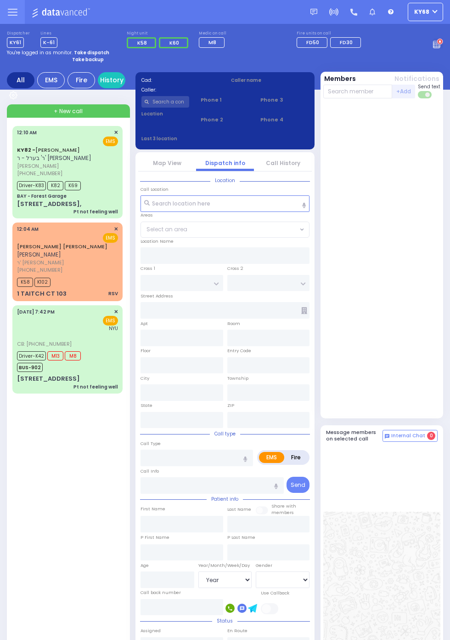
click at [17, 198] on div "BAY - Forest Garage" at bounding box center [42, 196] width 50 height 7
select select
type input "Pt not feeling well"
radio input "true"
type input "JOSHUA"
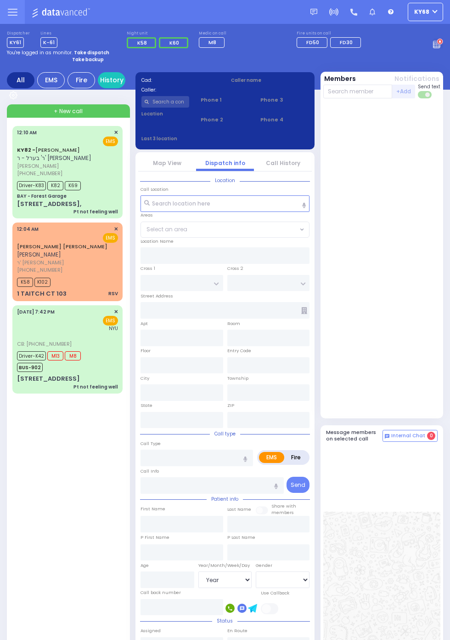
type input "GRUNHUT"
type input "Elkonoh"
type input "Grunhut"
type input "34"
select select "Year"
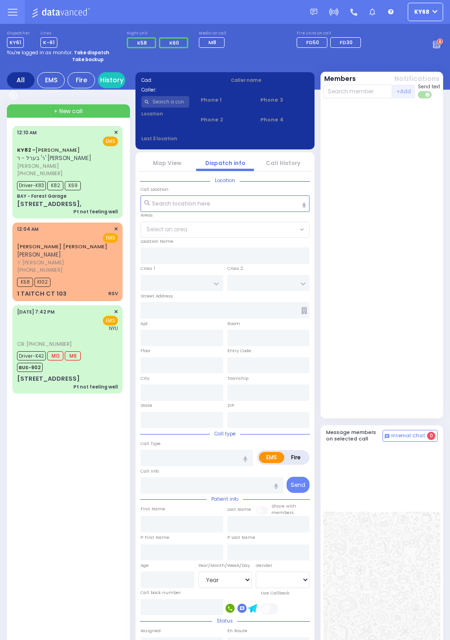
select select "[DEMOGRAPHIC_DATA]"
type input "00:10"
type input "00:13"
type input "00:15"
type input "00:18"
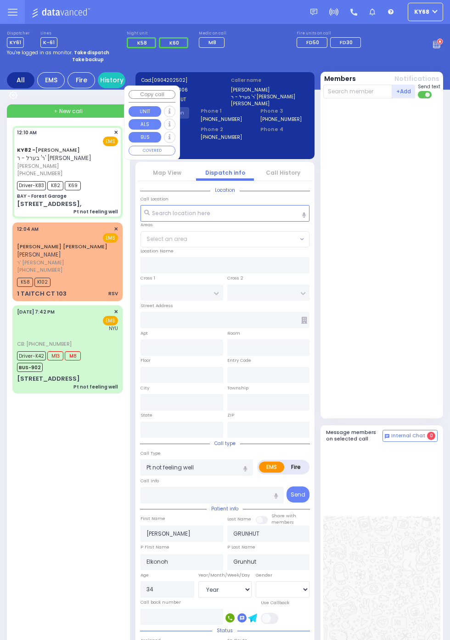
type input "BAY - Forest Garage"
type input "SANZ COURT"
type input "HAYES COURT"
type input "[STREET_ADDRESS],"
type input "Monroe"
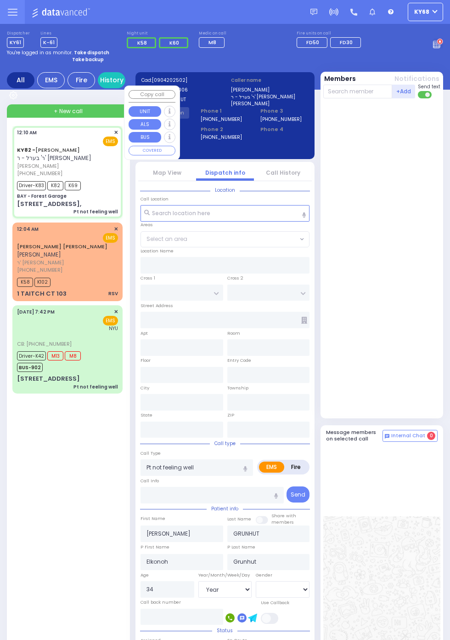
type input "New York"
type input "10950"
select select "SECTION 2"
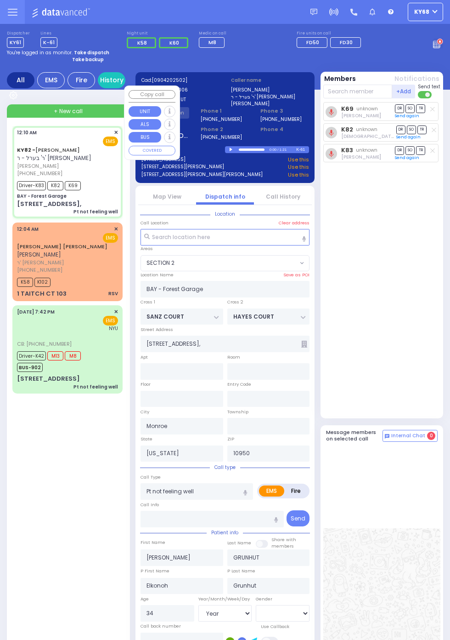
click at [427, 226] on div "K69 unknown Yoel Mayer Goldberger DR SO TR K82 DR" at bounding box center [382, 258] width 119 height 312
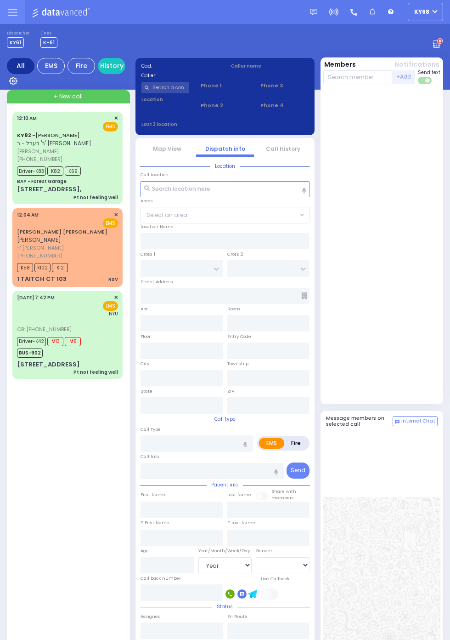
select select "Year"
select select "[DEMOGRAPHIC_DATA]"
